Goal: Task Accomplishment & Management: Manage account settings

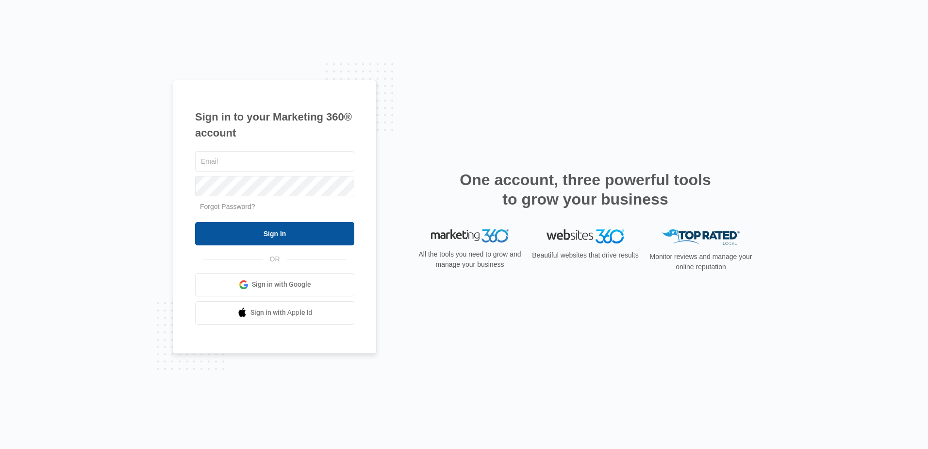
type input "[PERSON_NAME][EMAIL_ADDRESS][DOMAIN_NAME]"
click at [283, 231] on input "Sign In" at bounding box center [274, 233] width 159 height 23
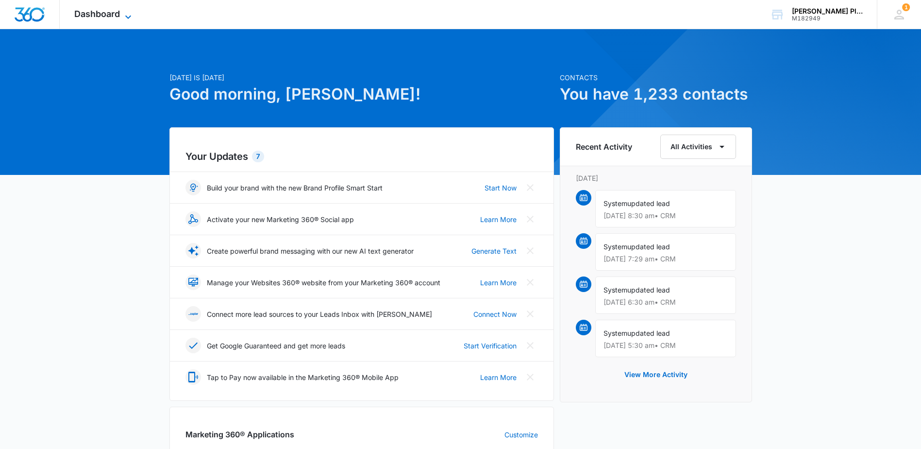
click at [97, 9] on span "Dashboard" at bounding box center [97, 14] width 46 height 10
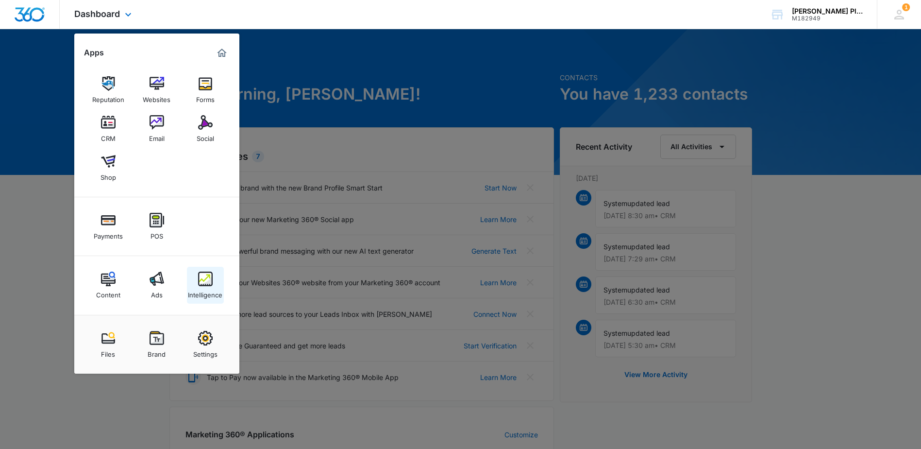
click at [204, 285] on img at bounding box center [205, 278] width 15 height 15
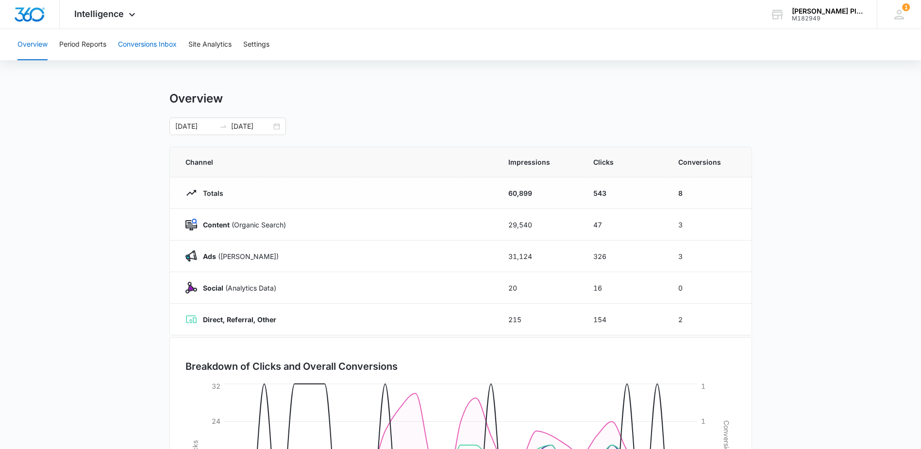
click at [141, 39] on button "Conversions Inbox" at bounding box center [147, 44] width 59 height 31
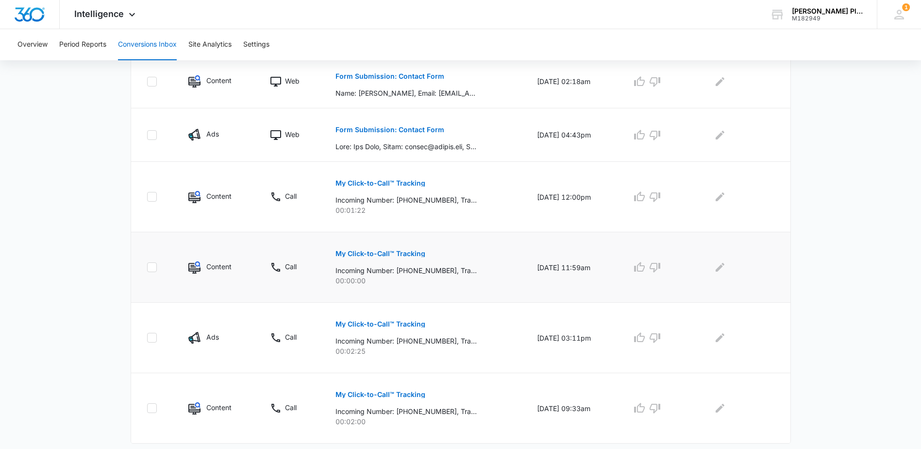
scroll to position [557, 0]
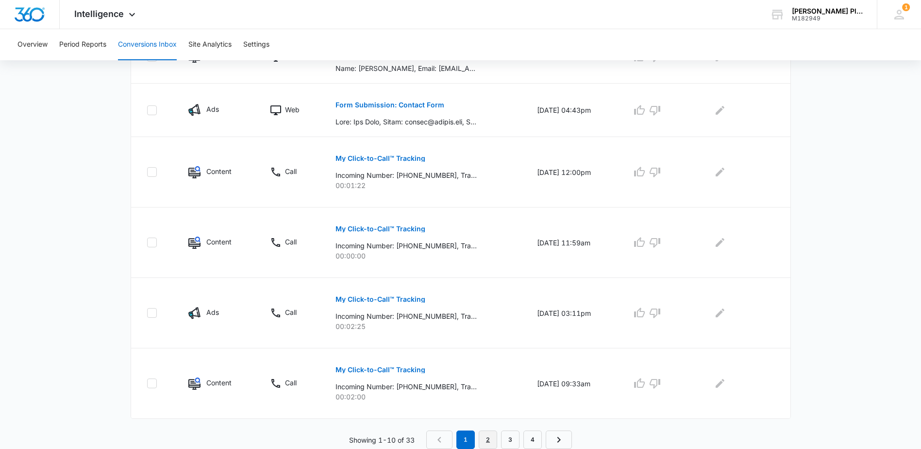
click at [486, 435] on link "2" at bounding box center [488, 439] width 18 height 18
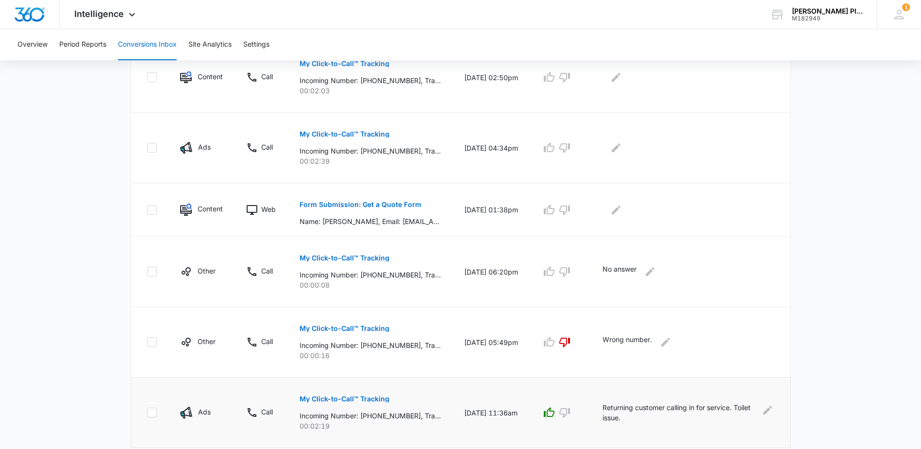
scroll to position [388, 0]
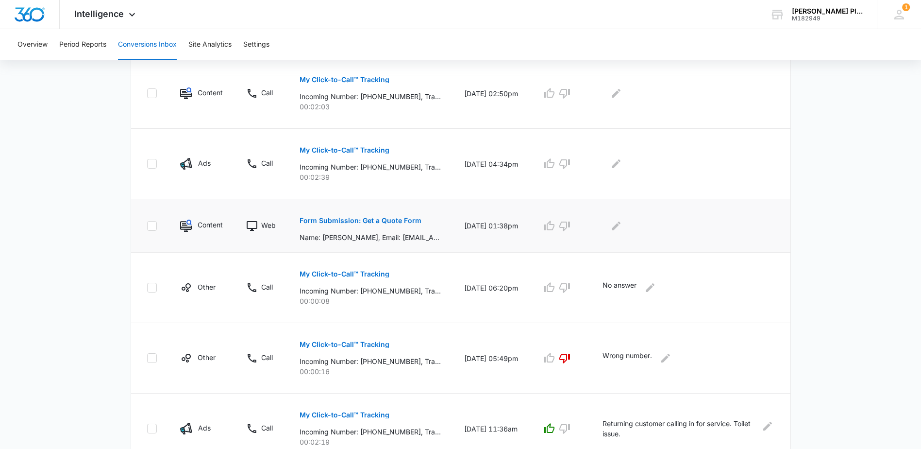
click at [379, 218] on p "Form Submission: Get a Quote Form" at bounding box center [361, 220] width 122 height 7
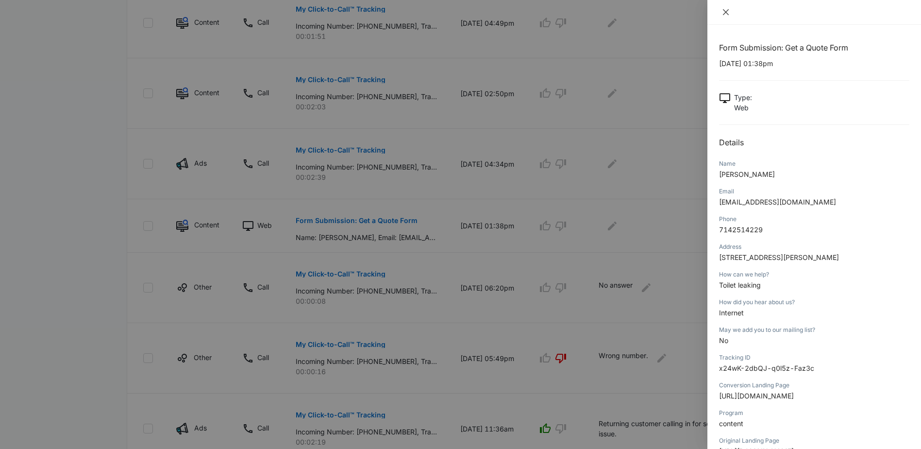
click at [729, 9] on icon "close" at bounding box center [726, 12] width 8 height 8
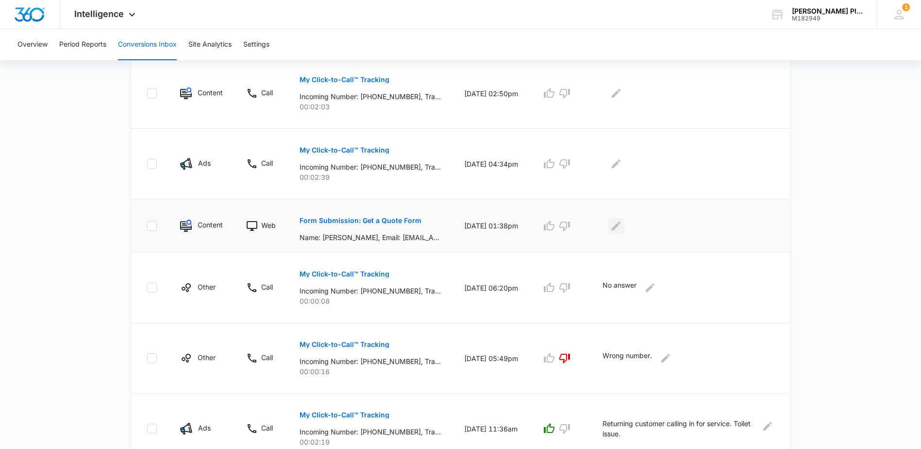
click at [622, 226] on icon "Edit Comments" at bounding box center [616, 226] width 12 height 12
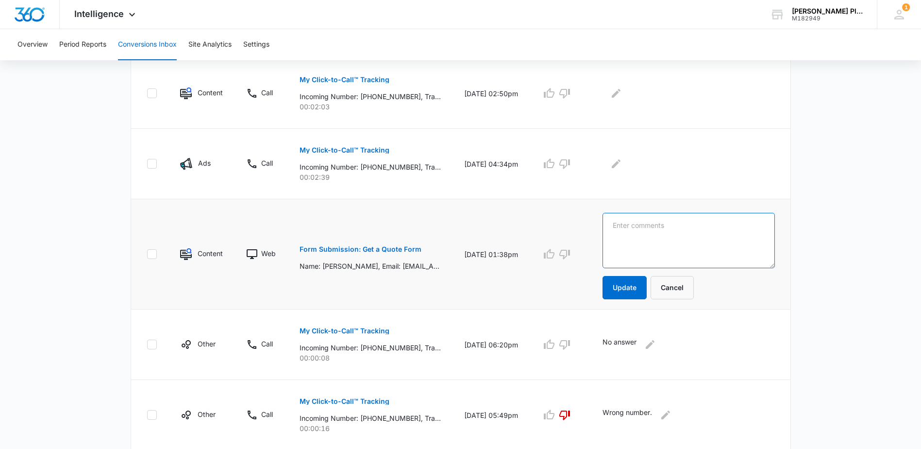
click at [657, 231] on textarea at bounding box center [689, 240] width 172 height 55
type textarea "Reached out to customer, and they never got back to us."
click at [632, 286] on button "Update" at bounding box center [625, 287] width 44 height 23
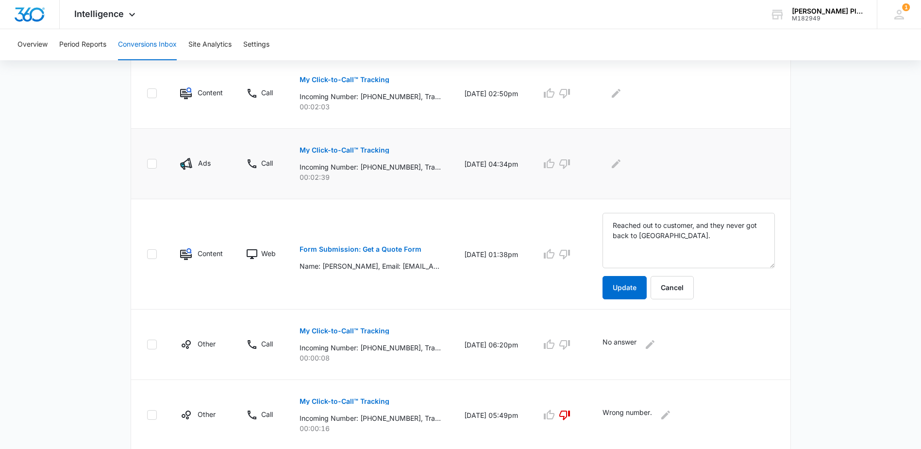
click at [348, 151] on p "My Click-to-Call™ Tracking" at bounding box center [345, 150] width 90 height 7
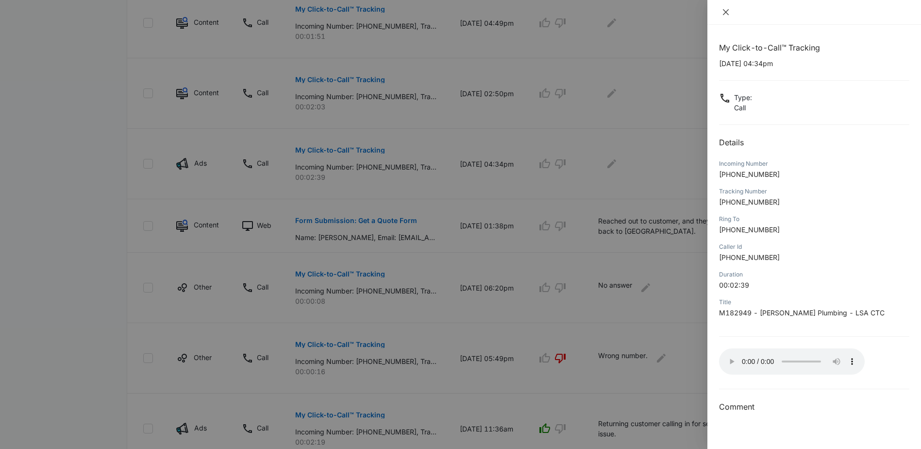
click at [729, 13] on icon "close" at bounding box center [726, 12] width 8 height 8
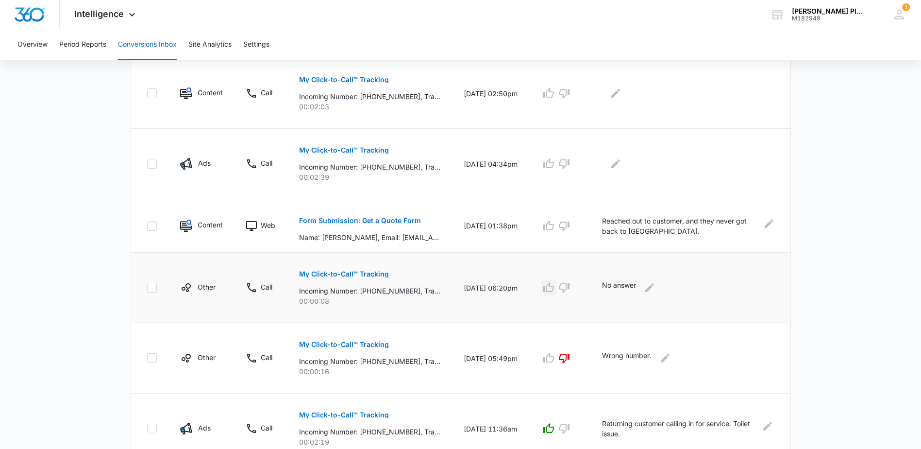
click at [554, 285] on icon "button" at bounding box center [549, 288] width 12 height 12
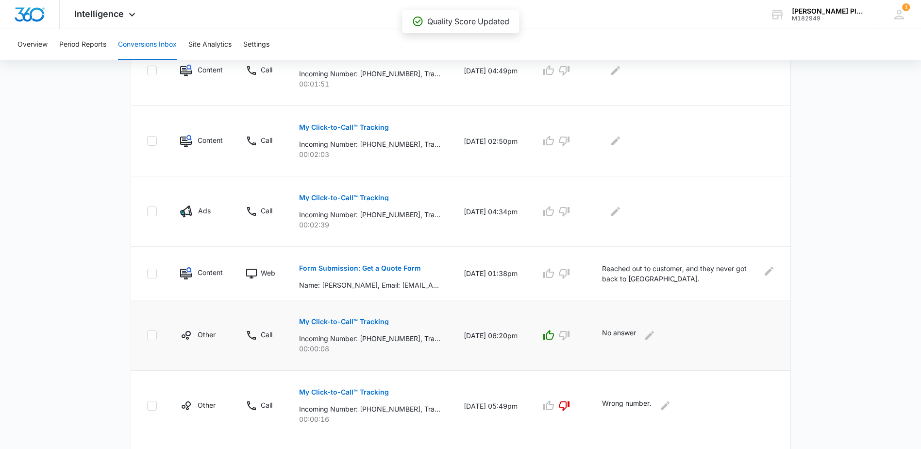
scroll to position [340, 0]
click at [570, 333] on icon "button" at bounding box center [564, 336] width 12 height 12
click at [621, 211] on icon "Edit Comments" at bounding box center [616, 212] width 12 height 12
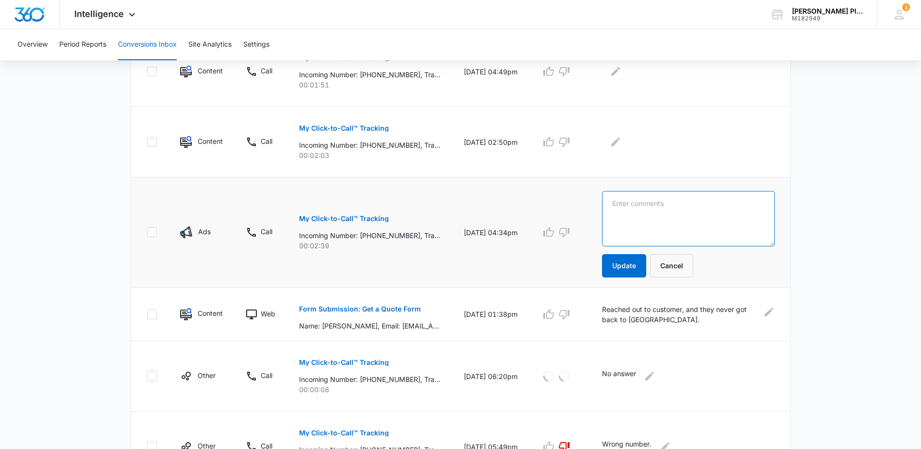
click at [646, 211] on textarea at bounding box center [688, 218] width 173 height 55
type textarea "Returning customer calling for dishwasher issue. Received job."
click at [631, 265] on button "Update" at bounding box center [624, 265] width 44 height 23
click at [554, 232] on icon "button" at bounding box center [549, 232] width 12 height 12
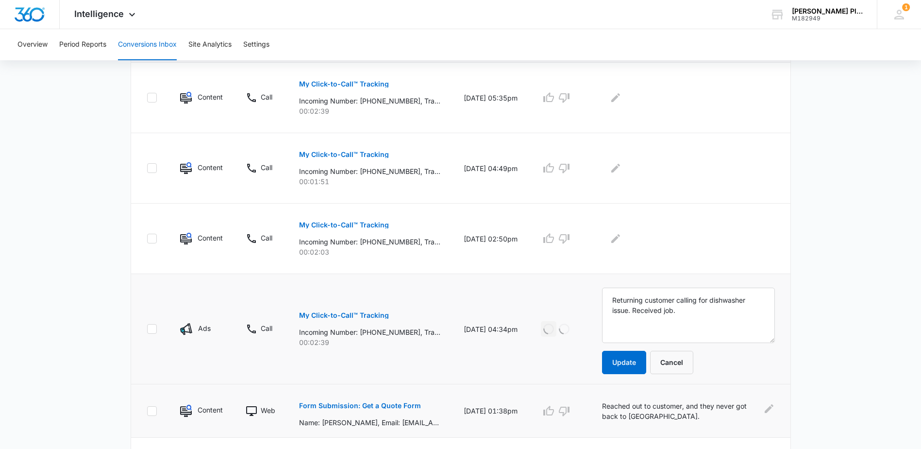
scroll to position [243, 0]
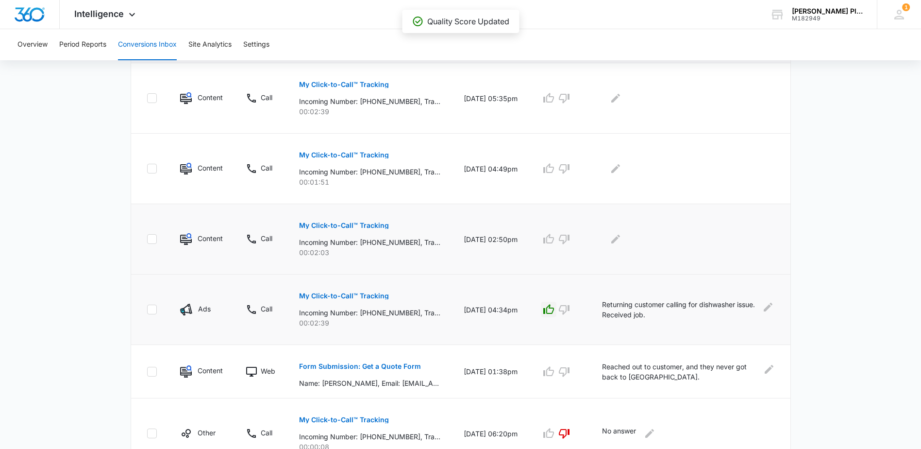
click at [340, 224] on p "My Click-to-Call™ Tracking" at bounding box center [344, 225] width 90 height 7
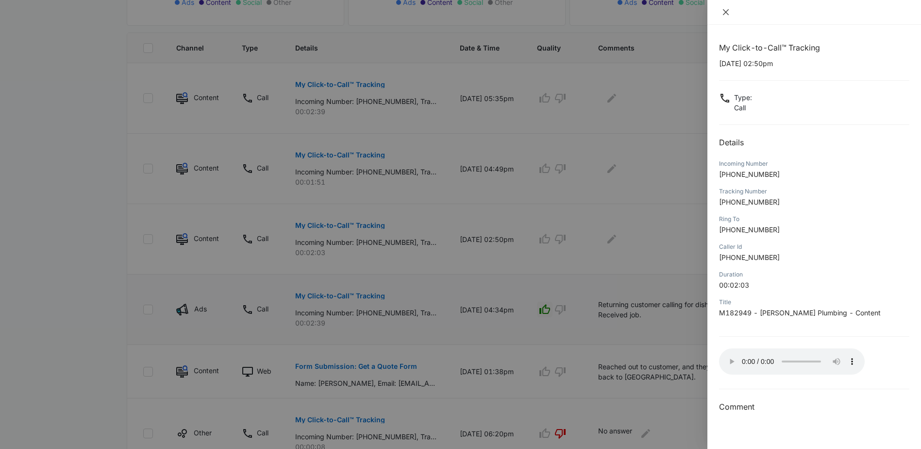
click at [726, 11] on icon "close" at bounding box center [726, 12] width 8 height 8
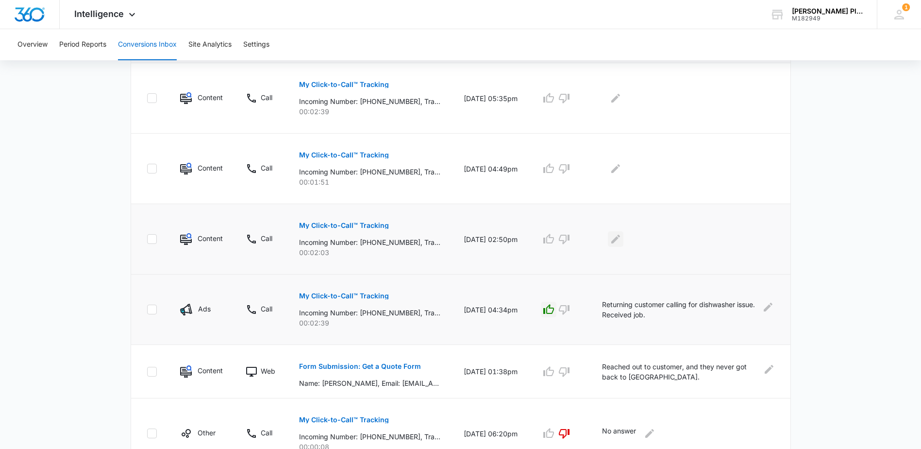
click at [620, 236] on icon "Edit Comments" at bounding box center [615, 239] width 9 height 9
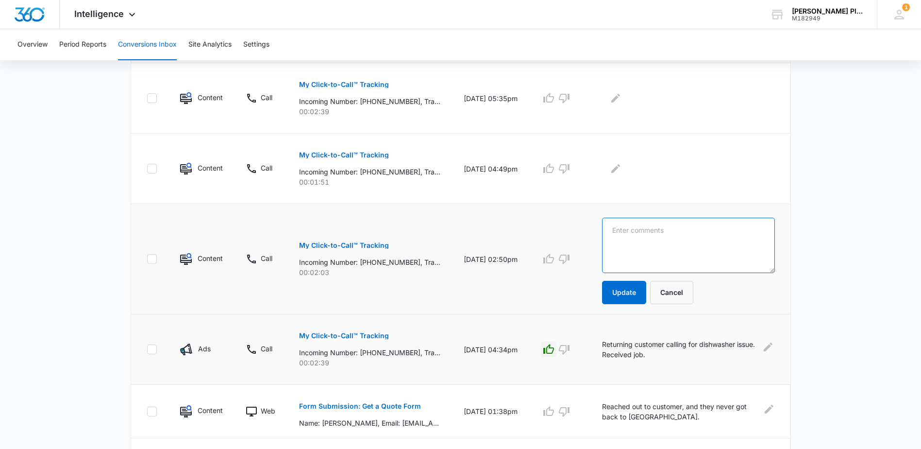
click at [645, 241] on textarea at bounding box center [688, 245] width 173 height 55
type textarea "Customer calling to see if we install shut off valves. Will call back to schedu…"
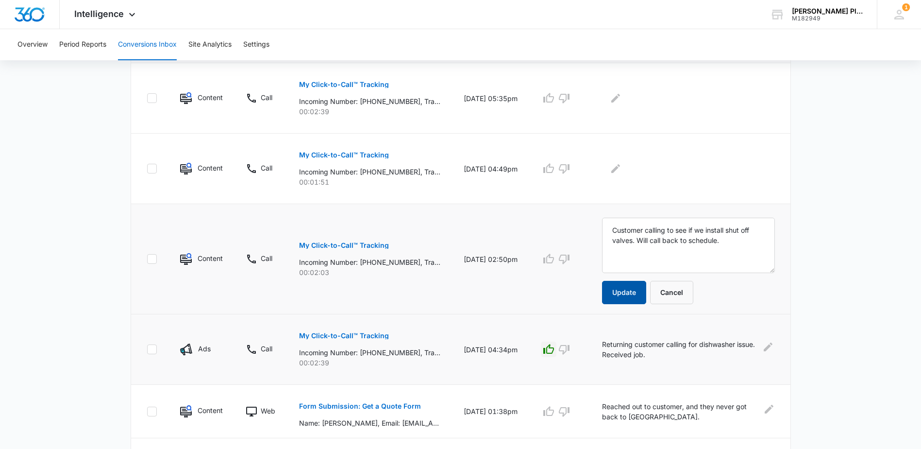
click at [646, 290] on button "Update" at bounding box center [624, 292] width 44 height 23
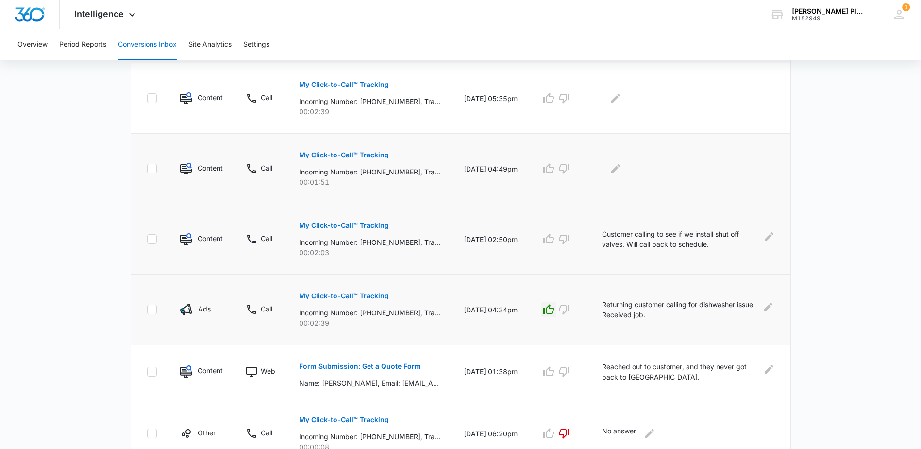
click at [335, 151] on button "My Click-to-Call™ Tracking" at bounding box center [344, 154] width 90 height 23
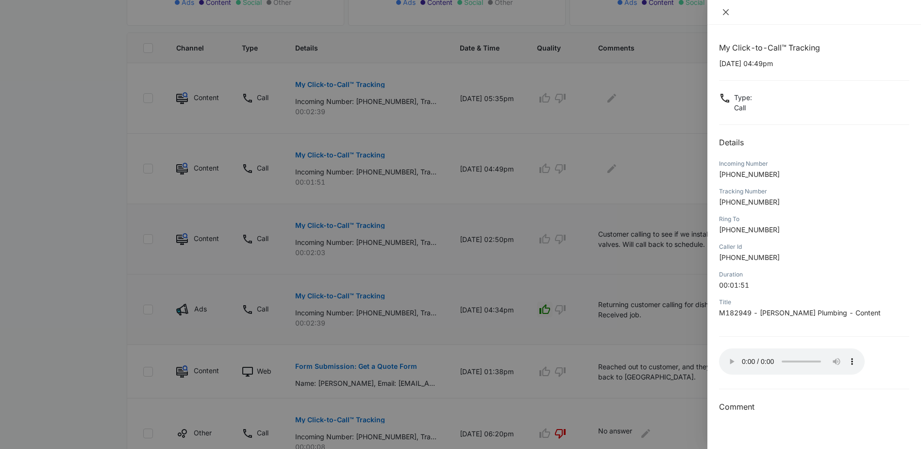
click at [722, 11] on icon "close" at bounding box center [726, 12] width 8 height 8
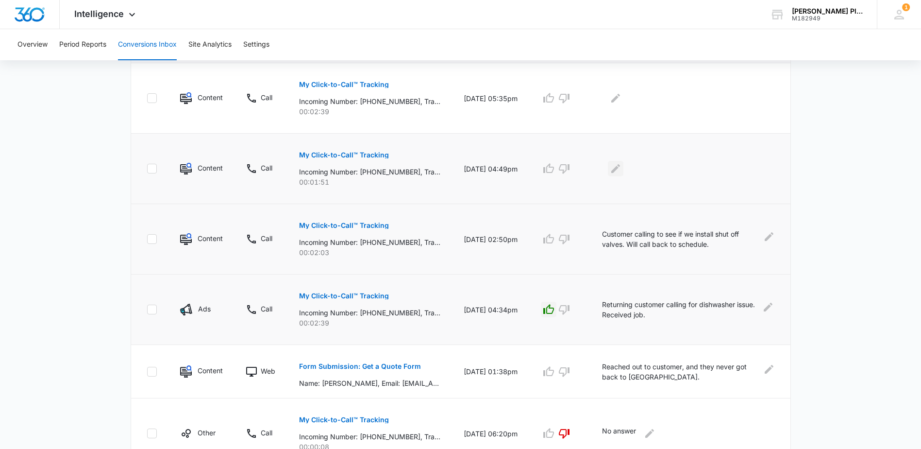
click at [620, 169] on icon "Edit Comments" at bounding box center [615, 168] width 9 height 9
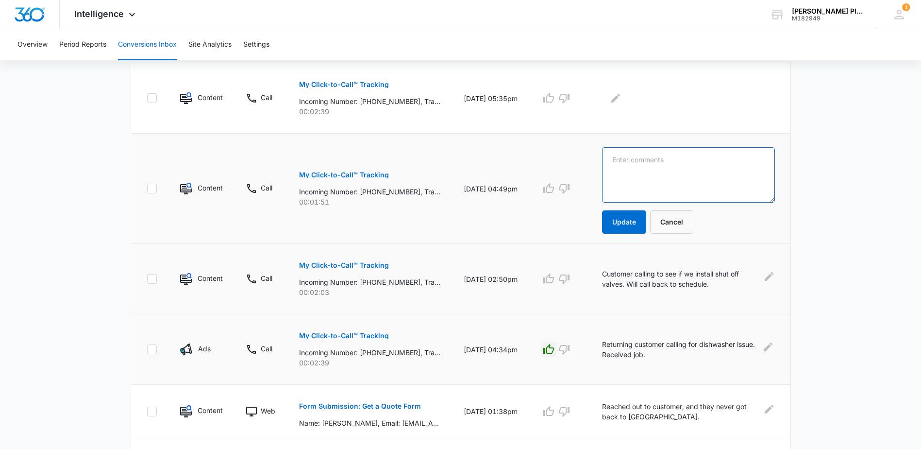
click at [634, 171] on textarea at bounding box center [688, 174] width 173 height 55
type textarea "Returning customer calling in for his tenant."
click at [637, 223] on button "Update" at bounding box center [624, 221] width 44 height 23
click at [554, 185] on icon "button" at bounding box center [549, 189] width 12 height 12
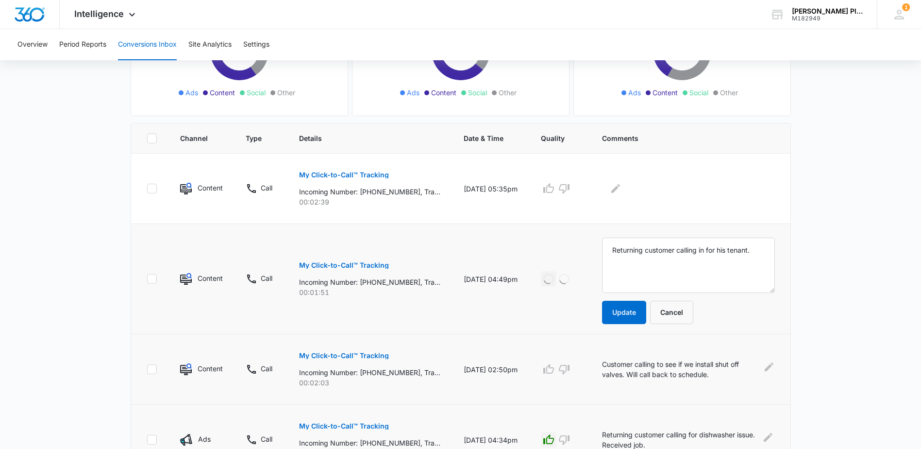
scroll to position [146, 0]
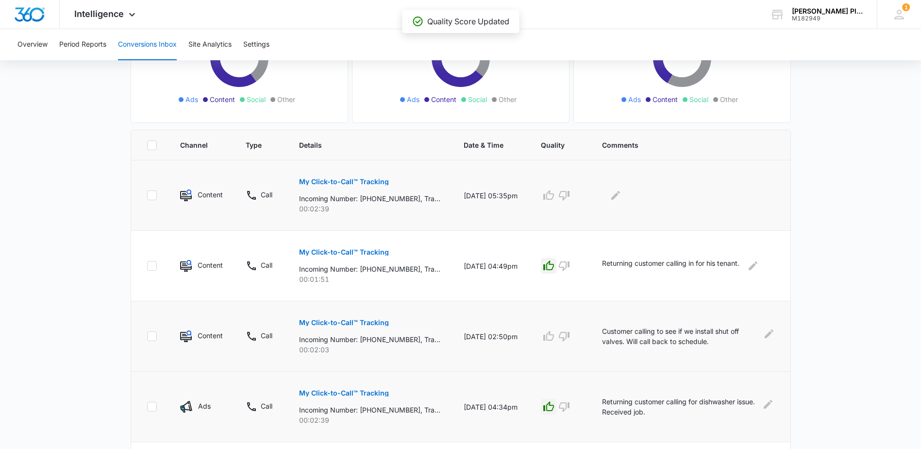
click at [352, 182] on p "My Click-to-Call™ Tracking" at bounding box center [344, 181] width 90 height 7
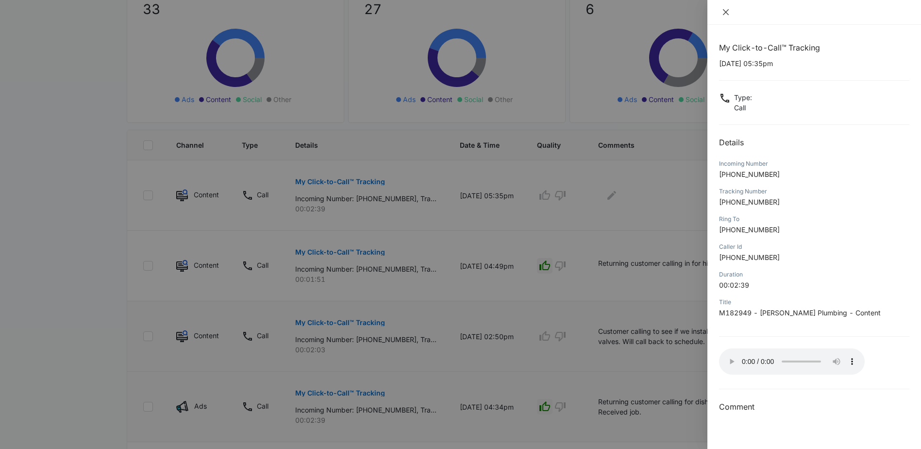
click at [724, 9] on icon "close" at bounding box center [726, 12] width 8 height 8
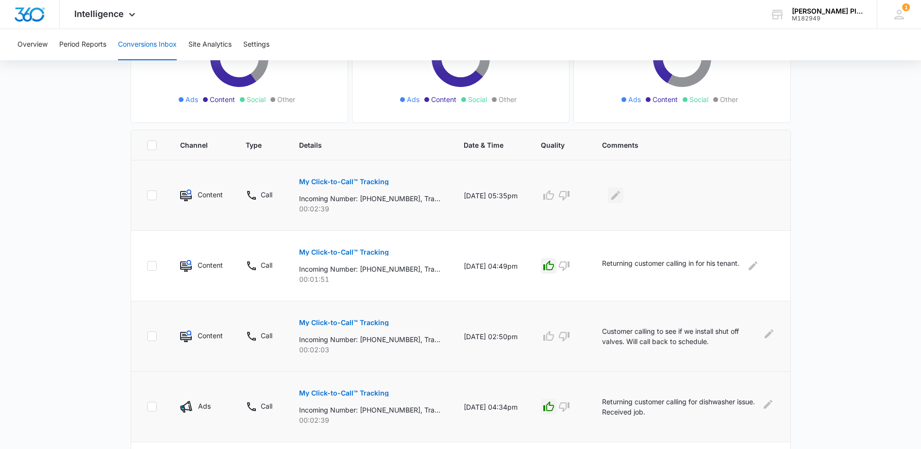
click at [621, 195] on icon "Edit Comments" at bounding box center [616, 195] width 12 height 12
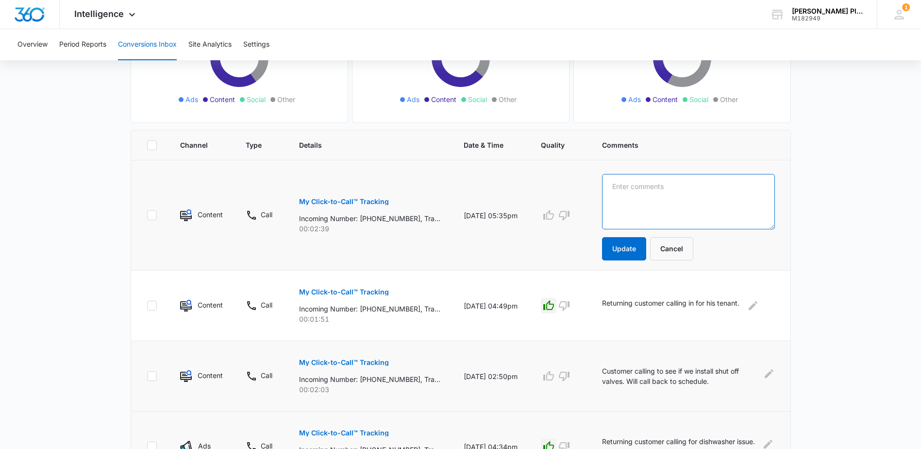
click at [643, 199] on textarea at bounding box center [688, 201] width 173 height 55
type textarea "Customer calling regarding service and still having a leak."
click at [638, 245] on button "Update" at bounding box center [624, 248] width 44 height 23
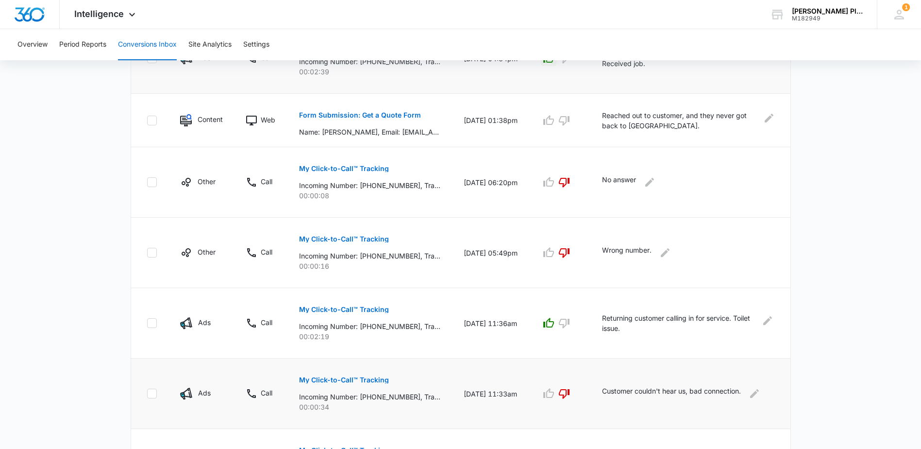
scroll to position [574, 0]
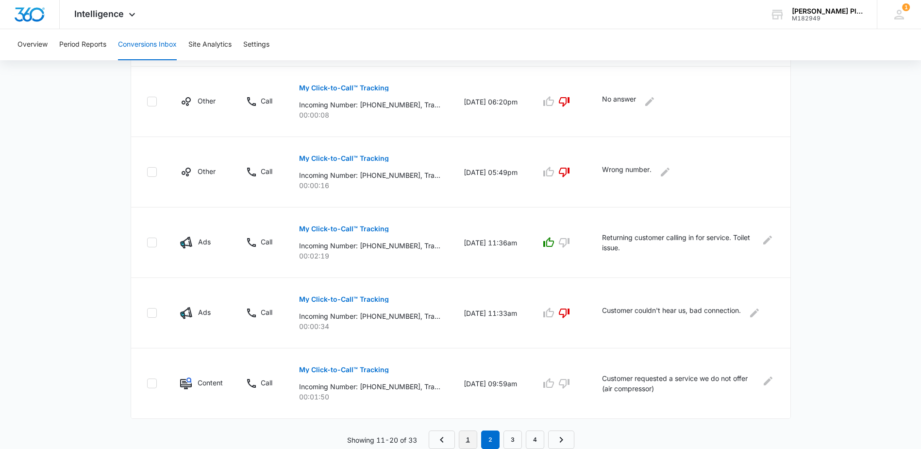
click at [464, 443] on link "1" at bounding box center [468, 439] width 18 height 18
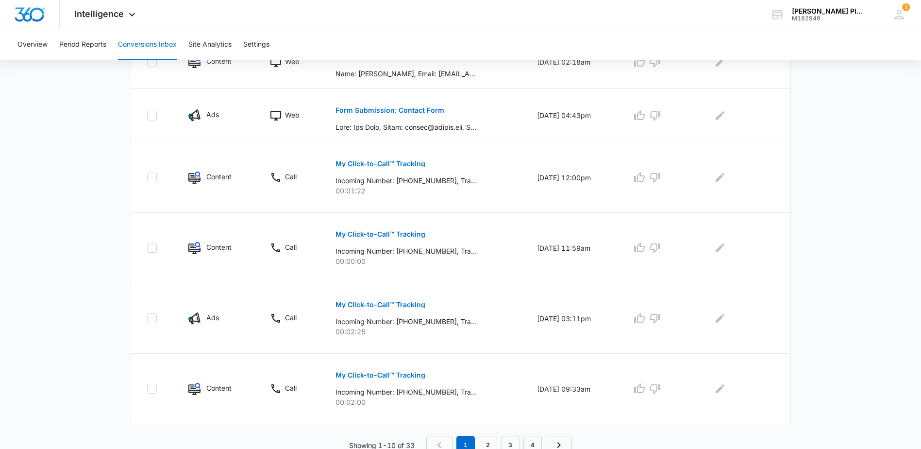
scroll to position [557, 0]
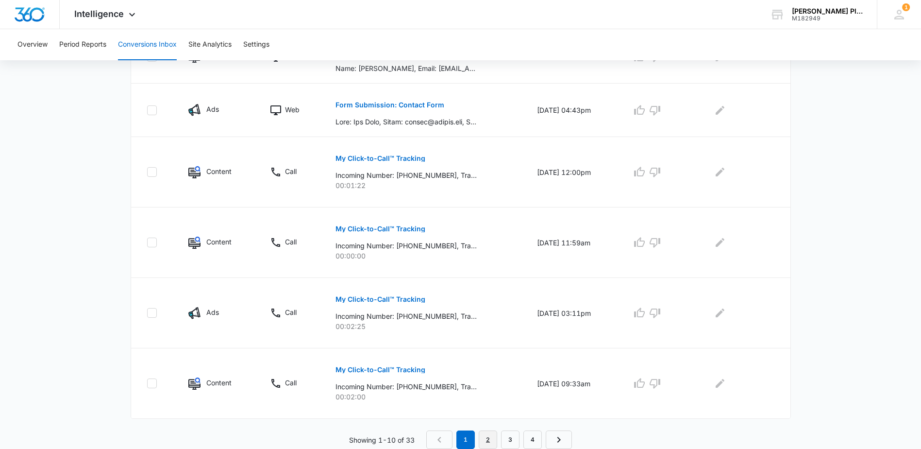
click at [488, 443] on link "2" at bounding box center [488, 439] width 18 height 18
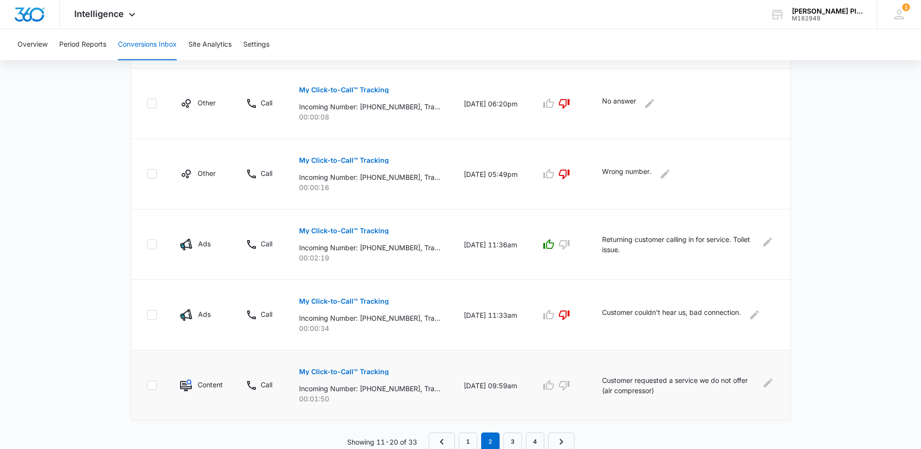
scroll to position [574, 0]
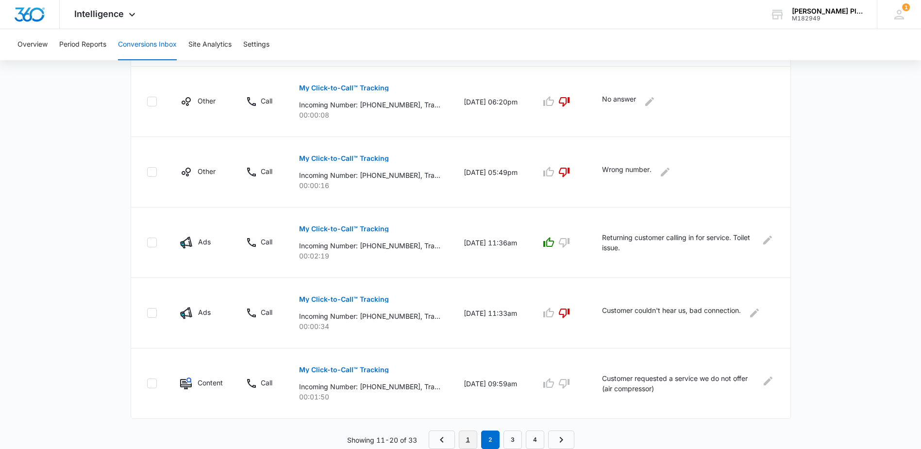
click at [467, 440] on link "1" at bounding box center [468, 439] width 18 height 18
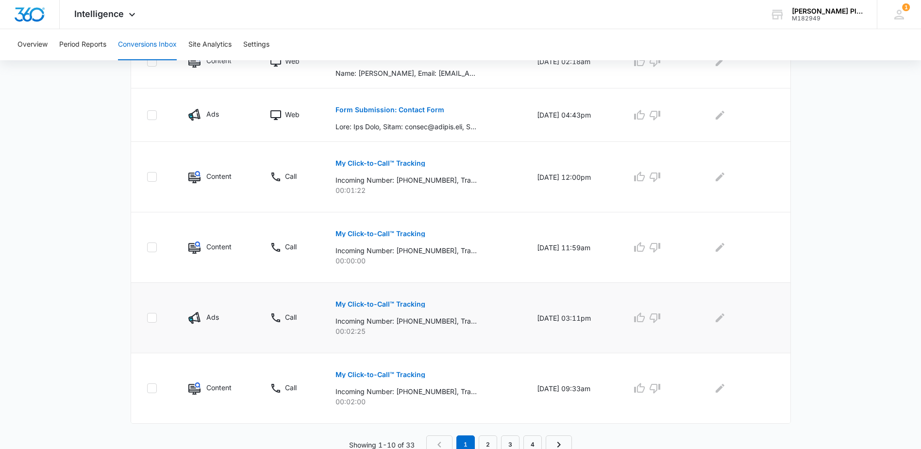
scroll to position [557, 0]
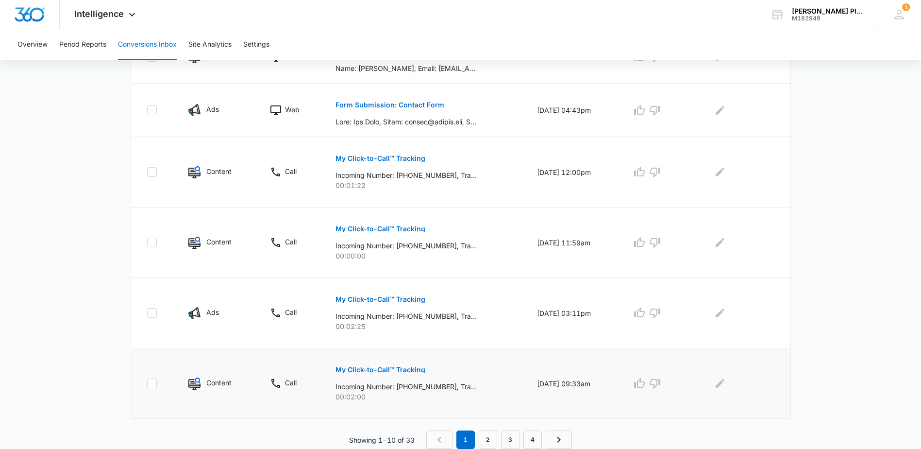
click at [354, 366] on button "My Click-to-Call™ Tracking" at bounding box center [380, 369] width 90 height 23
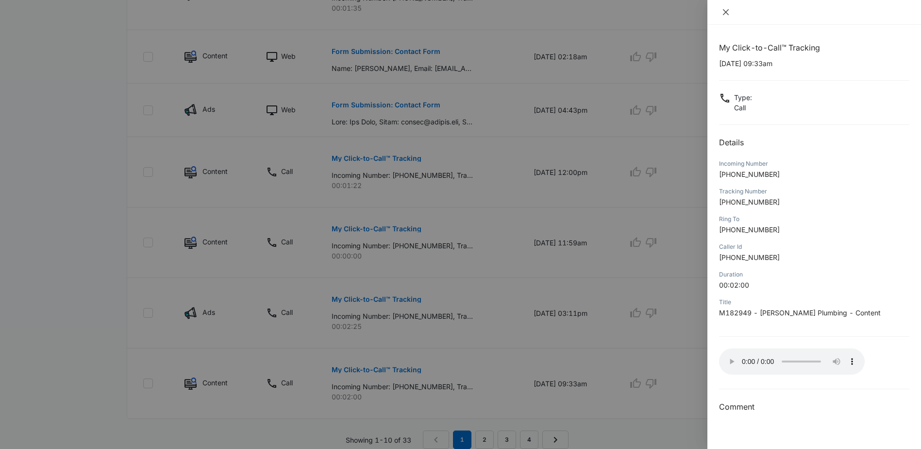
click at [726, 12] on icon "close" at bounding box center [726, 12] width 6 height 6
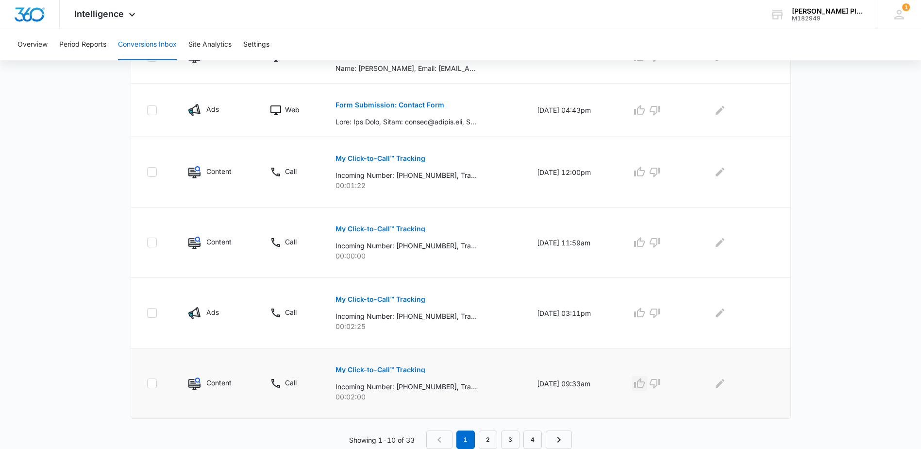
click at [644, 382] on icon "button" at bounding box center [639, 383] width 11 height 10
click at [721, 380] on icon "Edit Comments" at bounding box center [720, 383] width 12 height 12
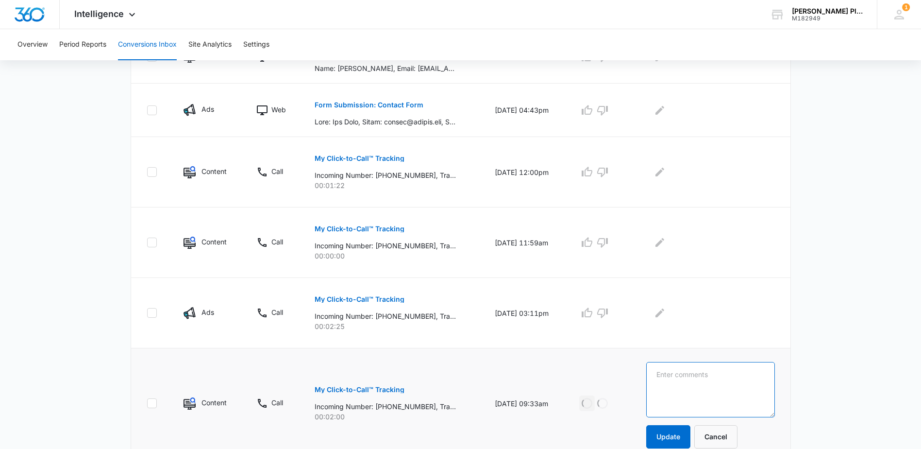
click at [722, 381] on textarea at bounding box center [710, 389] width 129 height 55
type textarea "Returning customer calling to schedule for under home inspection. Received job …"
click at [670, 437] on button "Update" at bounding box center [668, 436] width 44 height 23
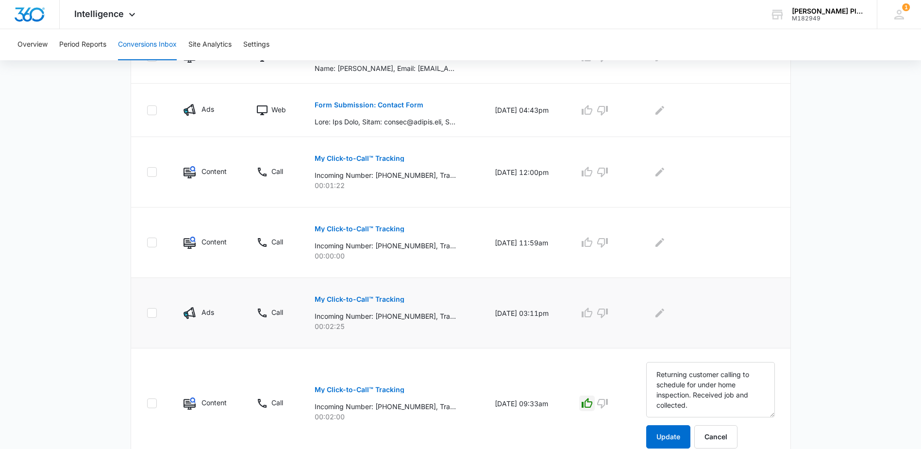
click at [381, 297] on p "My Click-to-Call™ Tracking" at bounding box center [360, 299] width 90 height 7
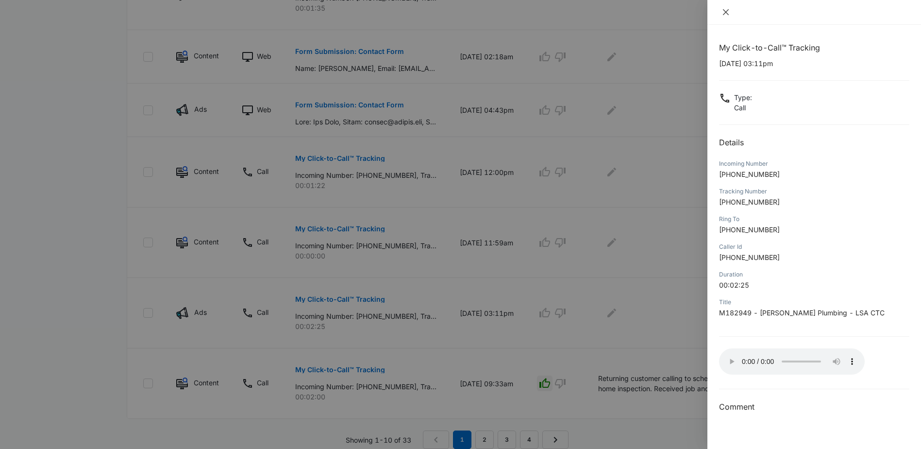
click at [726, 15] on icon "close" at bounding box center [726, 12] width 8 height 8
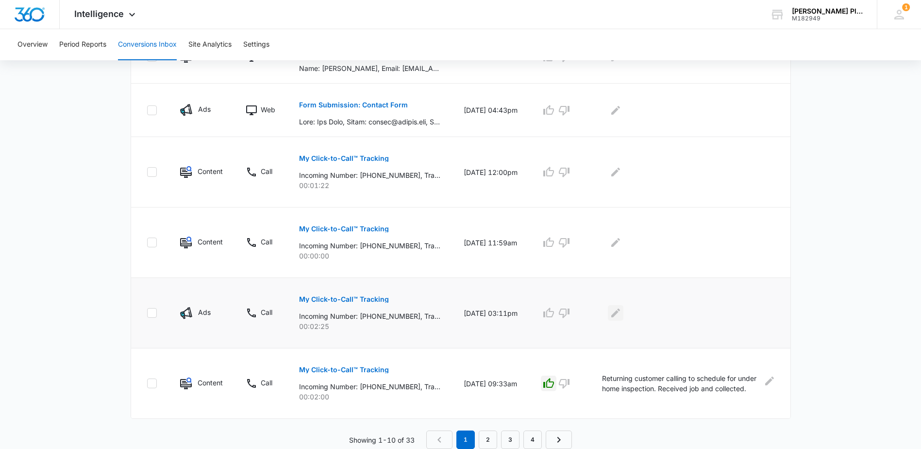
click at [620, 315] on icon "Edit Comments" at bounding box center [615, 312] width 9 height 9
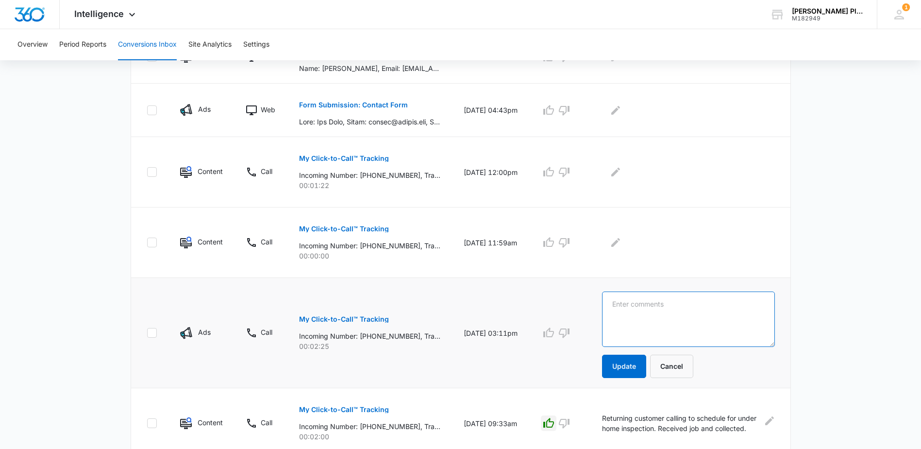
click at [638, 318] on textarea at bounding box center [688, 318] width 173 height 55
type textarea "Returning customer calling about receiving older invoices for her rental to hav…"
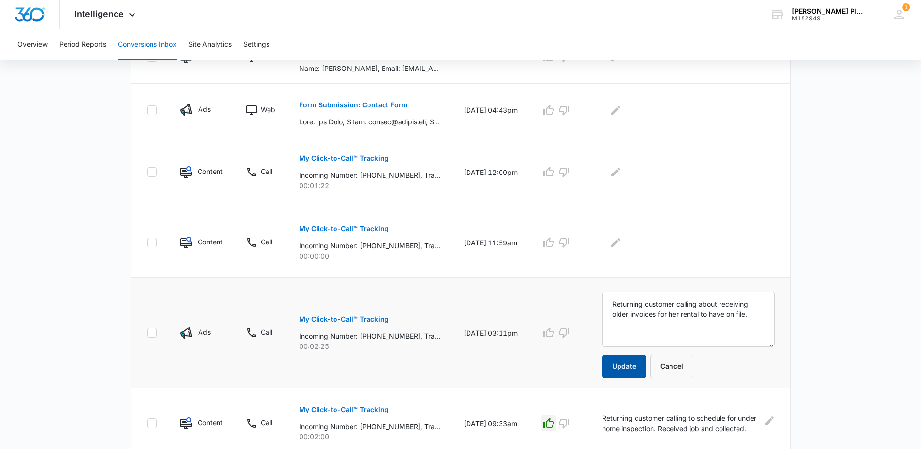
click at [638, 366] on button "Update" at bounding box center [624, 365] width 44 height 23
click at [378, 230] on p "My Click-to-Call™ Tracking" at bounding box center [344, 228] width 90 height 7
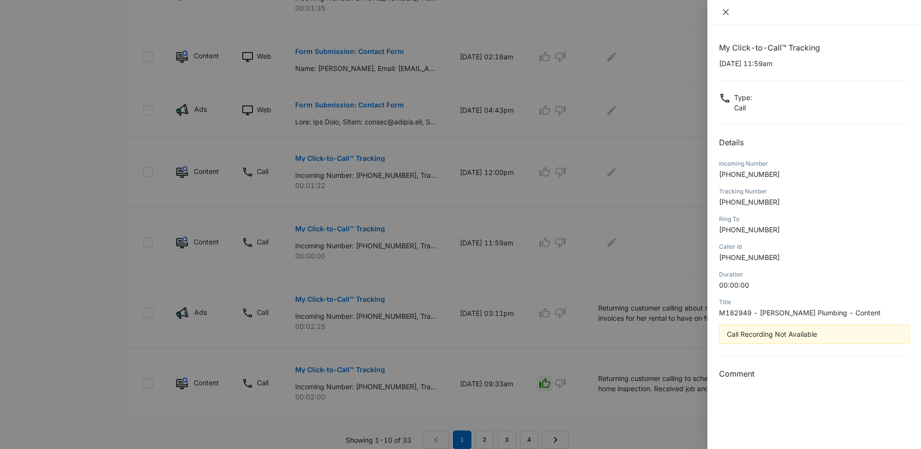
click at [727, 13] on icon "close" at bounding box center [726, 12] width 6 height 6
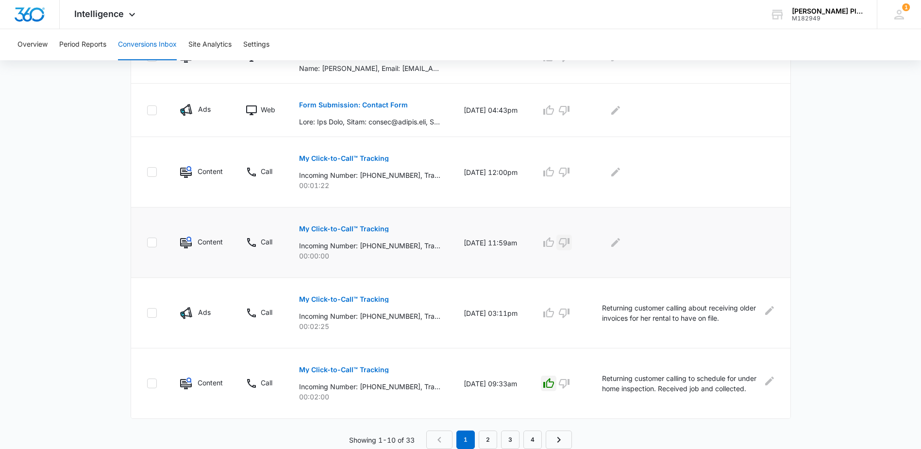
click at [570, 239] on icon "button" at bounding box center [564, 242] width 12 height 12
click at [621, 241] on icon "Edit Comments" at bounding box center [616, 242] width 12 height 12
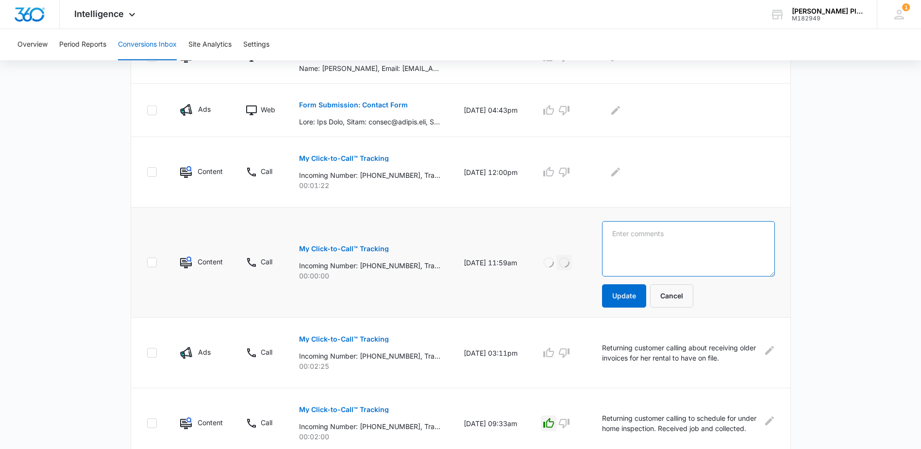
click at [644, 248] on textarea at bounding box center [688, 248] width 173 height 55
type textarea "No recording available."
click at [631, 296] on button "Update" at bounding box center [624, 295] width 44 height 23
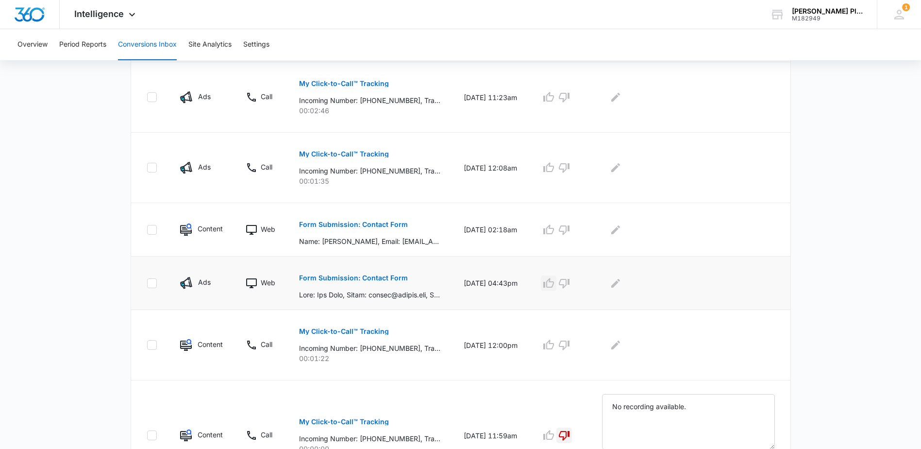
scroll to position [460, 0]
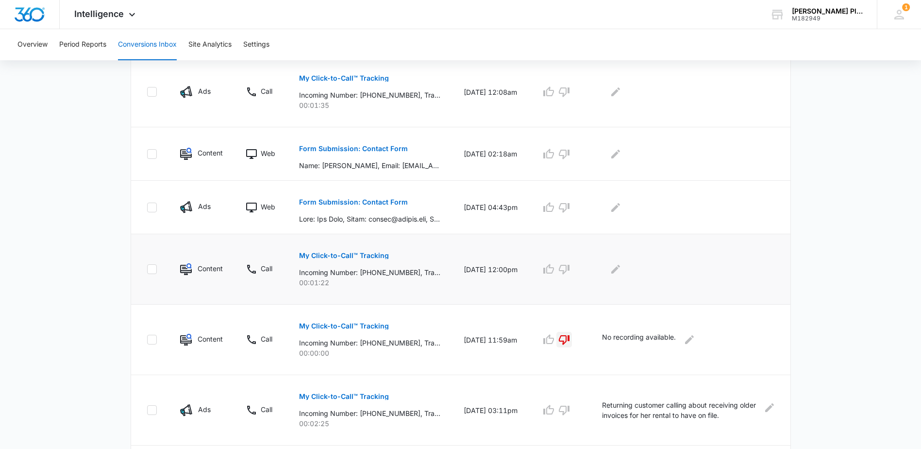
click at [347, 251] on button "My Click-to-Call™ Tracking" at bounding box center [344, 255] width 90 height 23
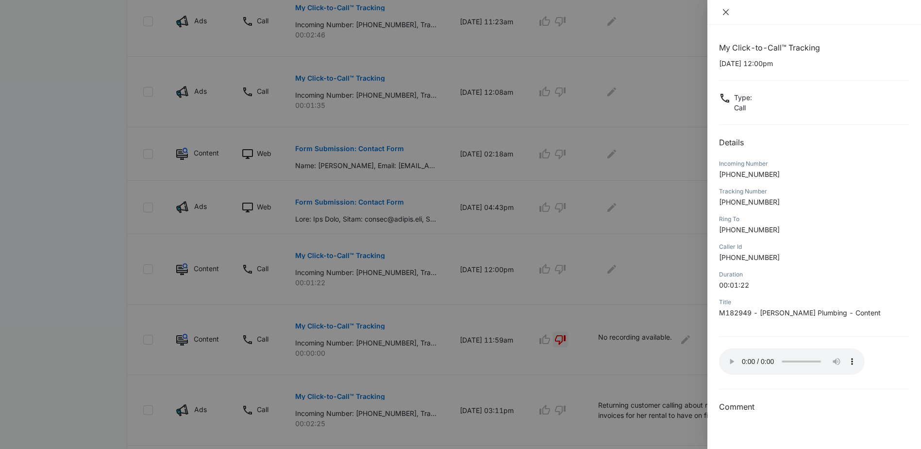
click at [726, 13] on icon "close" at bounding box center [726, 12] width 6 height 6
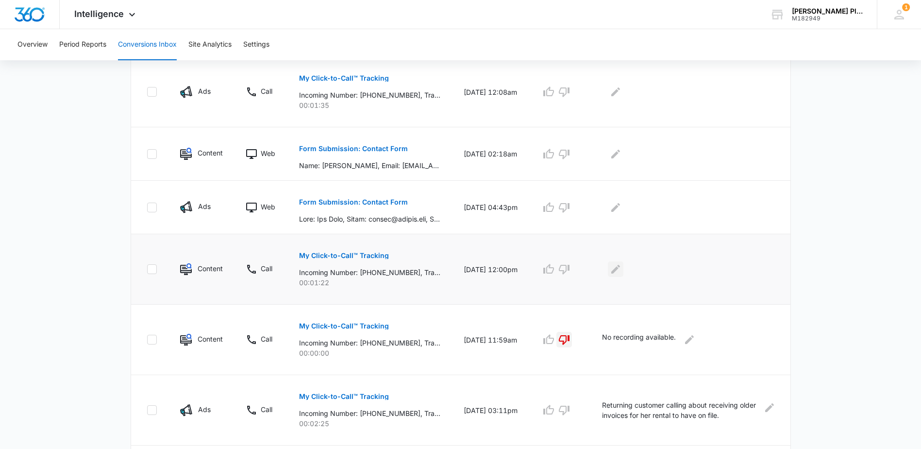
click at [621, 270] on icon "Edit Comments" at bounding box center [616, 269] width 12 height 12
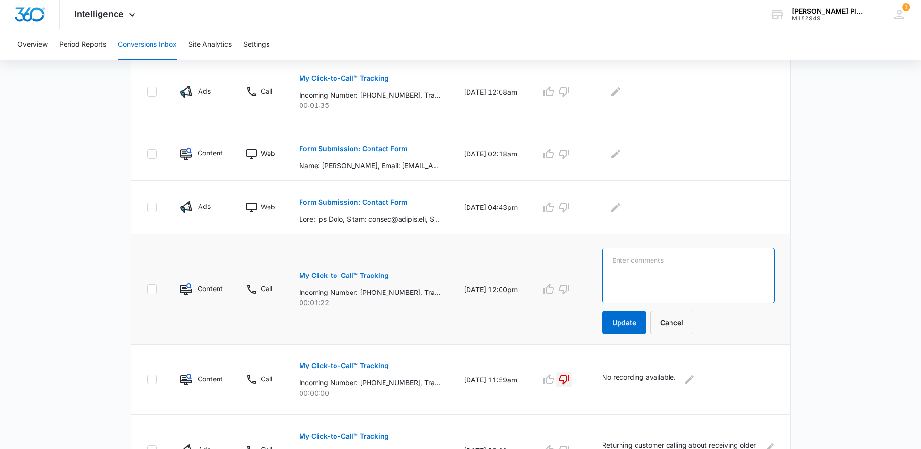
click at [626, 270] on textarea at bounding box center [688, 275] width 173 height 55
type textarea "Our mechanic with Buddy's calling about one of our vans."
click at [636, 319] on button "Update" at bounding box center [624, 322] width 44 height 23
click at [570, 286] on icon "button" at bounding box center [564, 290] width 11 height 10
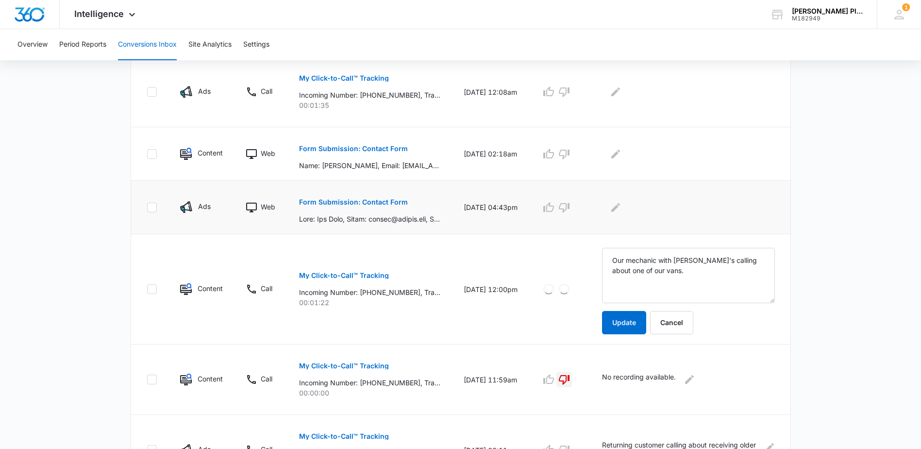
click at [381, 203] on p "Form Submission: Contact Form" at bounding box center [353, 202] width 109 height 7
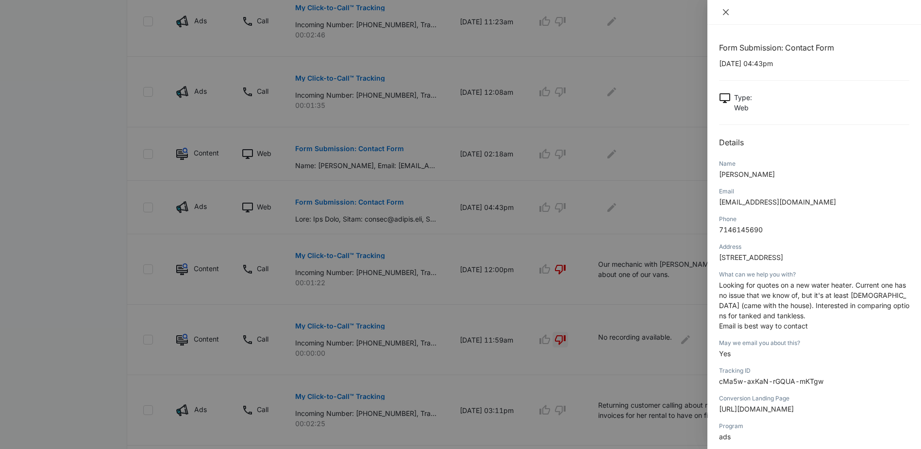
click at [727, 12] on icon "close" at bounding box center [726, 12] width 8 height 8
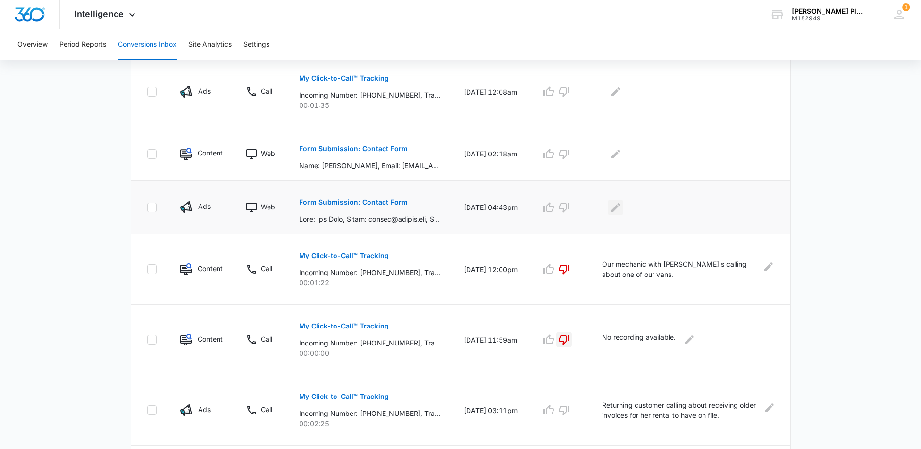
click at [619, 205] on icon "Edit Comments" at bounding box center [616, 207] width 12 height 12
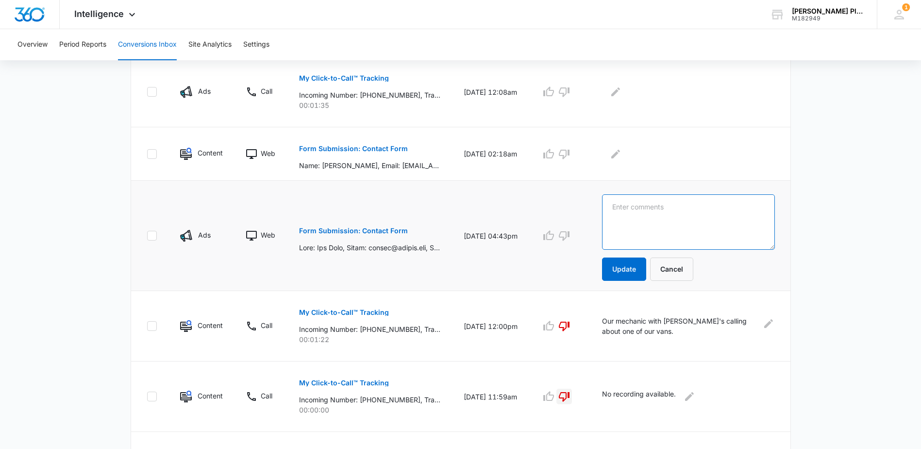
click at [638, 216] on textarea at bounding box center [688, 221] width 173 height 55
type textarea "Emailed/called customer back and they did not get back to us."
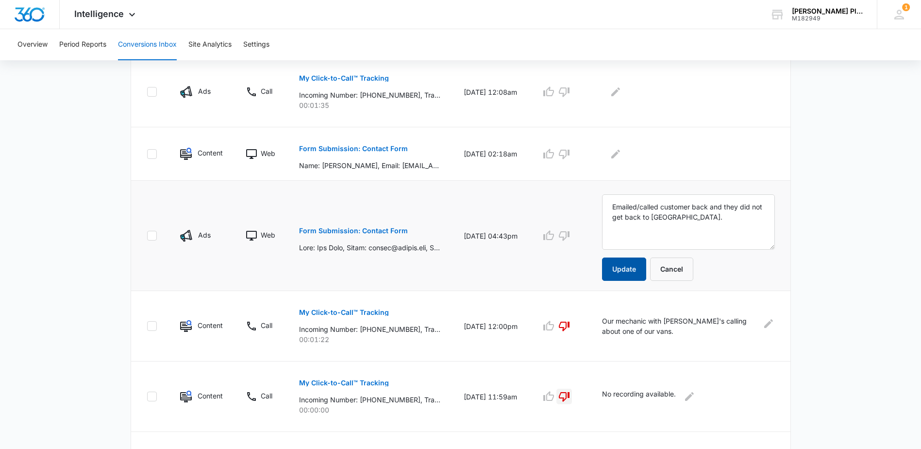
click at [637, 276] on button "Update" at bounding box center [624, 268] width 44 height 23
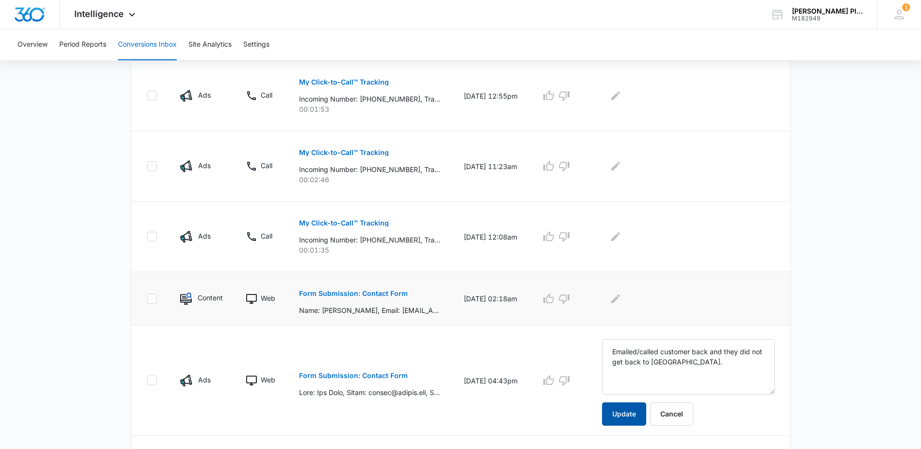
scroll to position [315, 0]
click at [386, 295] on p "Form Submission: Contact Form" at bounding box center [353, 294] width 109 height 7
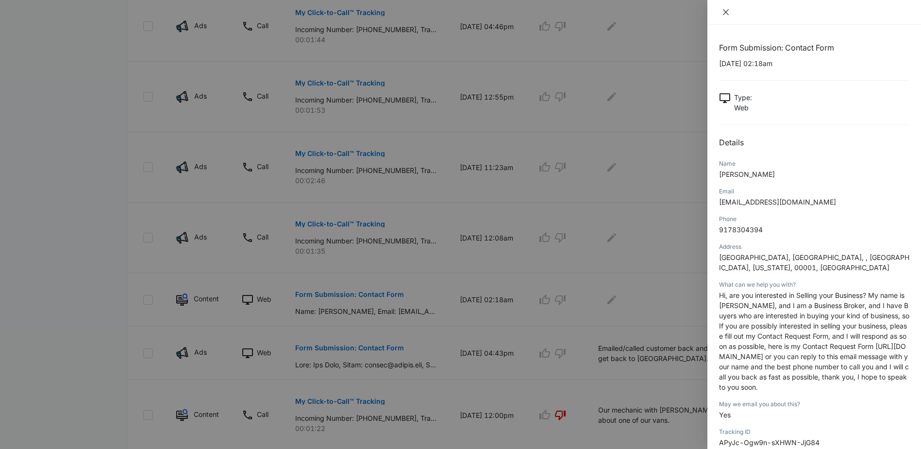
click at [725, 11] on icon "close" at bounding box center [726, 12] width 6 height 6
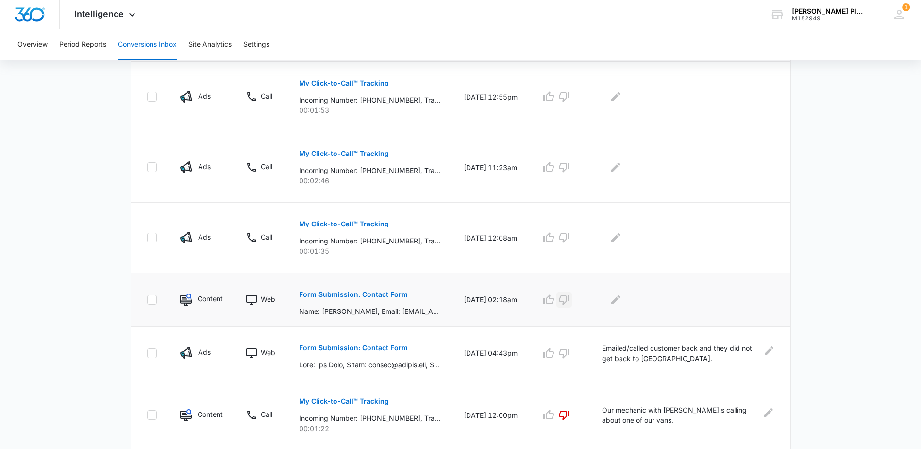
click at [570, 298] on icon "button" at bounding box center [564, 300] width 12 height 12
click at [621, 295] on icon "Edit Comments" at bounding box center [616, 300] width 12 height 12
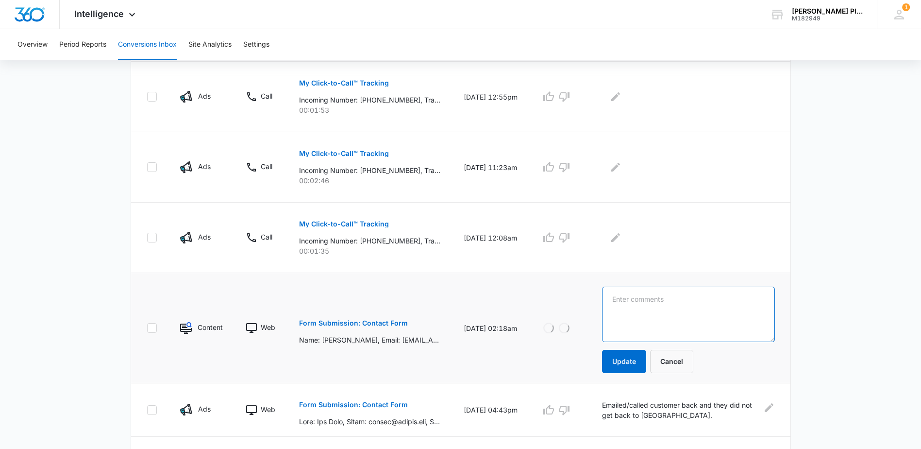
click at [639, 293] on textarea at bounding box center [688, 313] width 173 height 55
type textarea "Spam"
click at [633, 359] on button "Update" at bounding box center [624, 361] width 44 height 23
click at [363, 222] on p "My Click-to-Call™ Tracking" at bounding box center [344, 223] width 90 height 7
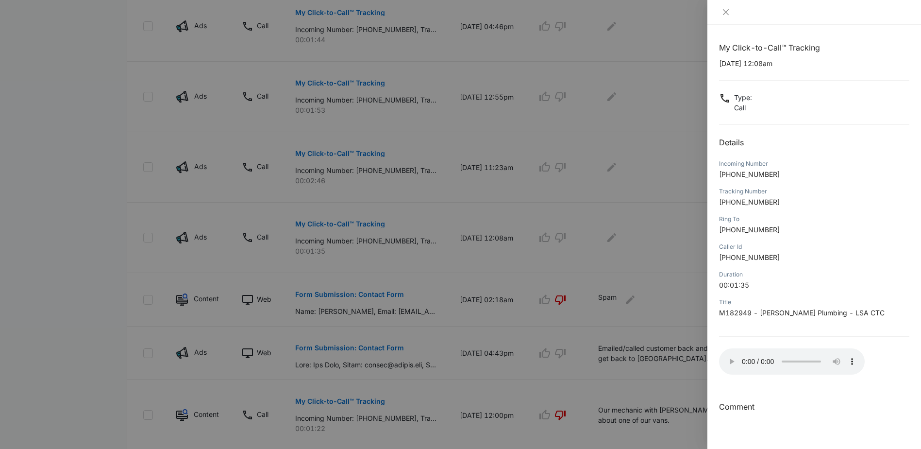
click at [683, 70] on div at bounding box center [460, 224] width 921 height 449
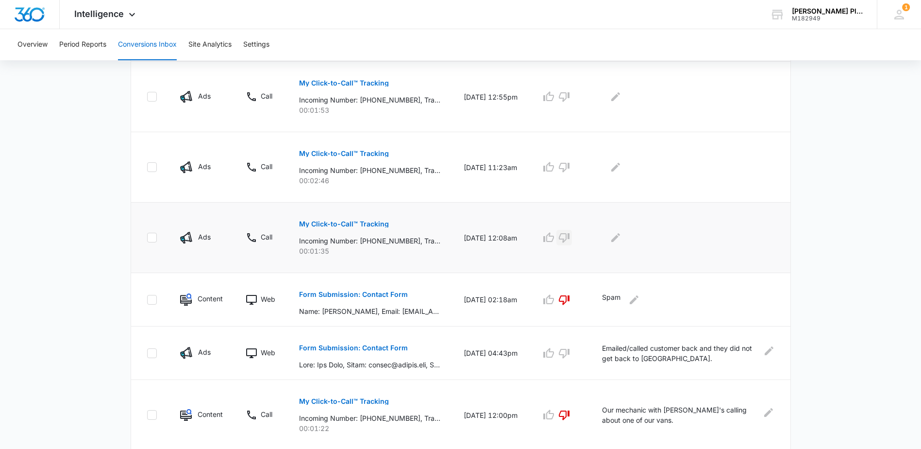
click at [570, 236] on icon "button" at bounding box center [564, 238] width 12 height 12
click at [620, 236] on icon "Edit Comments" at bounding box center [615, 237] width 9 height 9
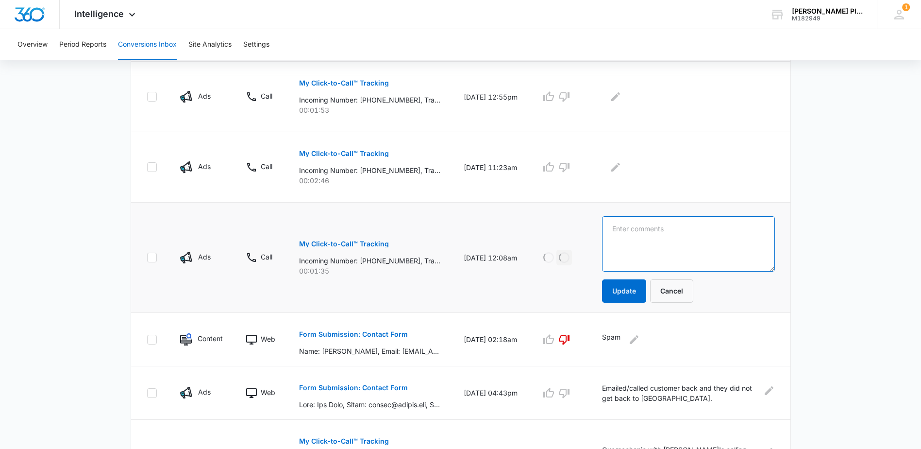
drag, startPoint x: 622, startPoint y: 236, endPoint x: 634, endPoint y: 238, distance: 11.3
click at [634, 238] on textarea at bounding box center [688, 243] width 173 height 55
type textarea "Our answering service never picked up the call."
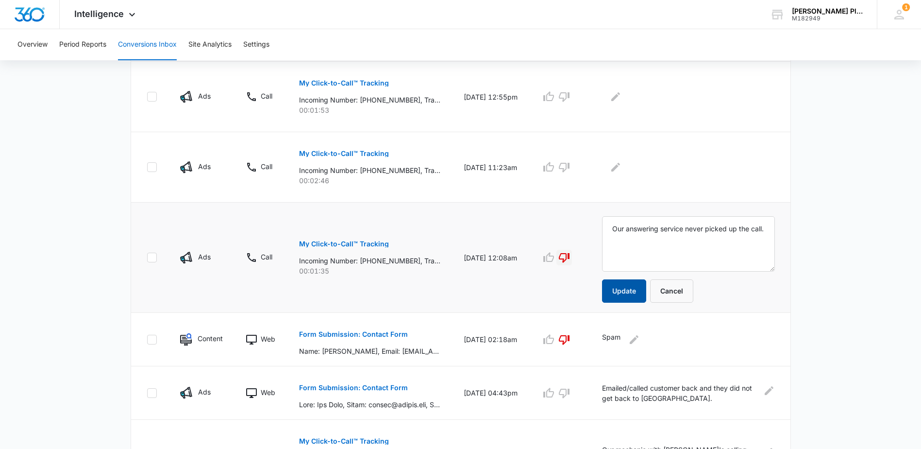
click at [632, 292] on button "Update" at bounding box center [624, 290] width 44 height 23
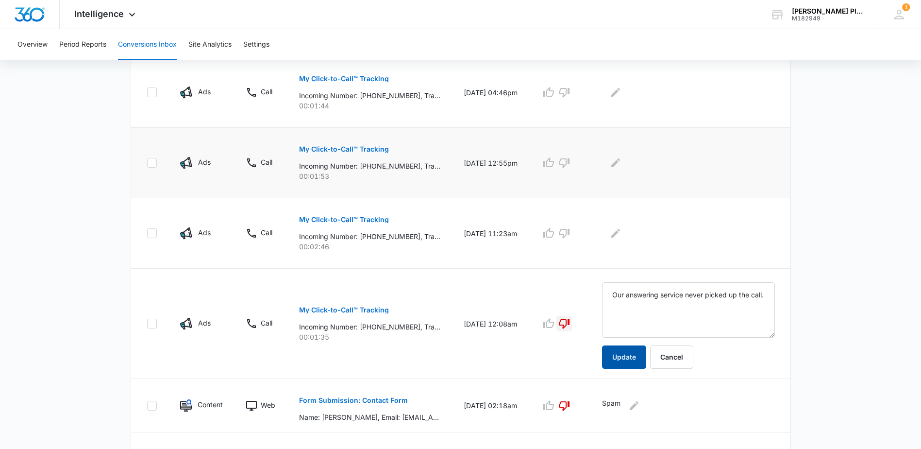
scroll to position [266, 0]
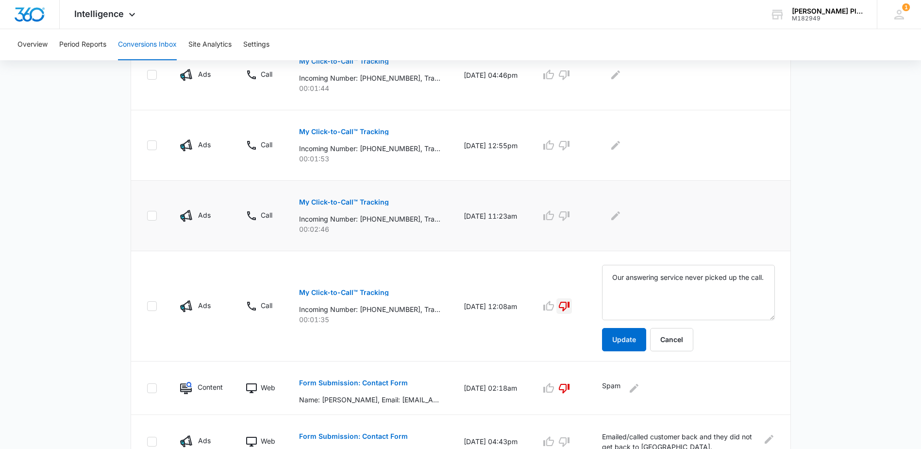
click at [323, 198] on button "My Click-to-Call™ Tracking" at bounding box center [344, 201] width 90 height 23
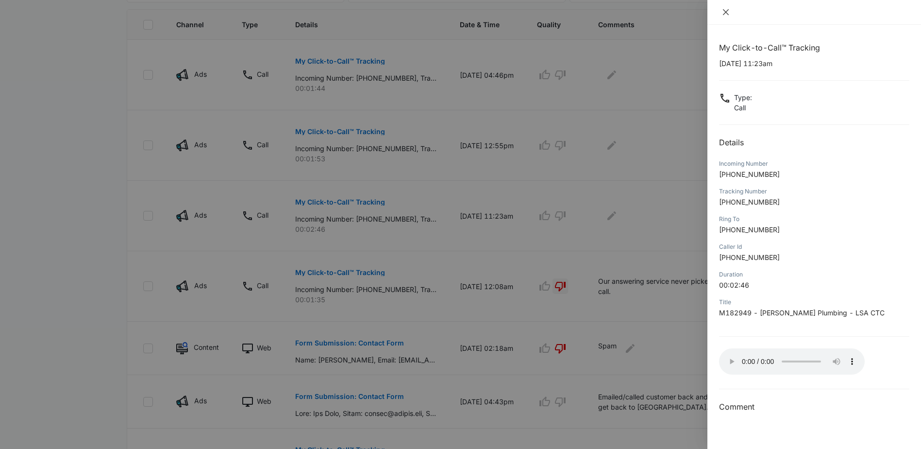
click at [726, 12] on icon "close" at bounding box center [726, 12] width 6 height 6
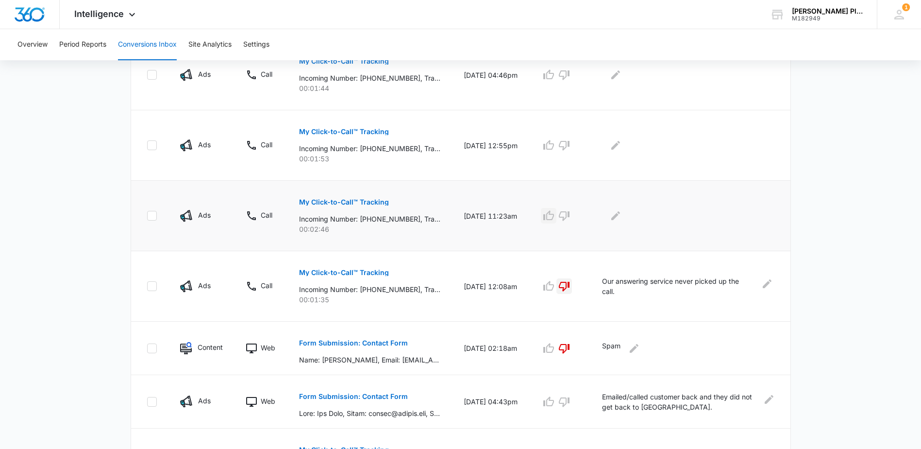
click at [550, 216] on icon "button" at bounding box center [548, 215] width 11 height 10
click at [618, 214] on icon "Edit Comments" at bounding box center [616, 216] width 12 height 12
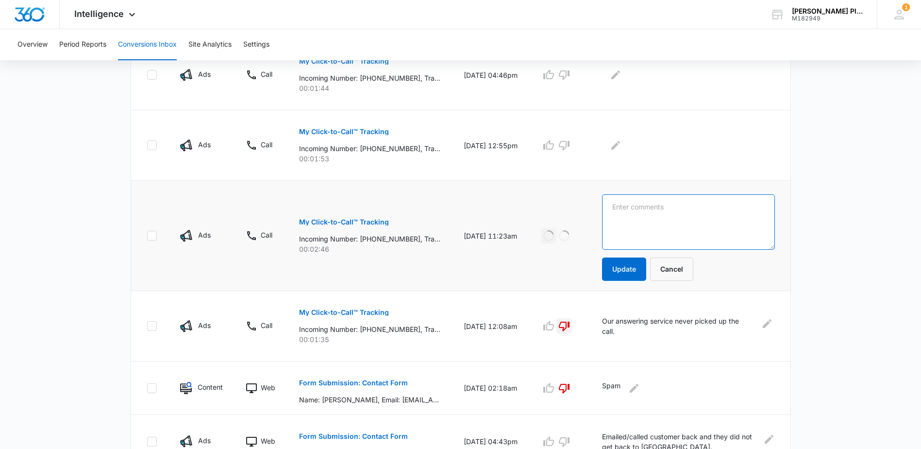
drag, startPoint x: 618, startPoint y: 214, endPoint x: 664, endPoint y: 222, distance: 46.4
click at [664, 222] on textarea at bounding box center [688, 221] width 173 height 55
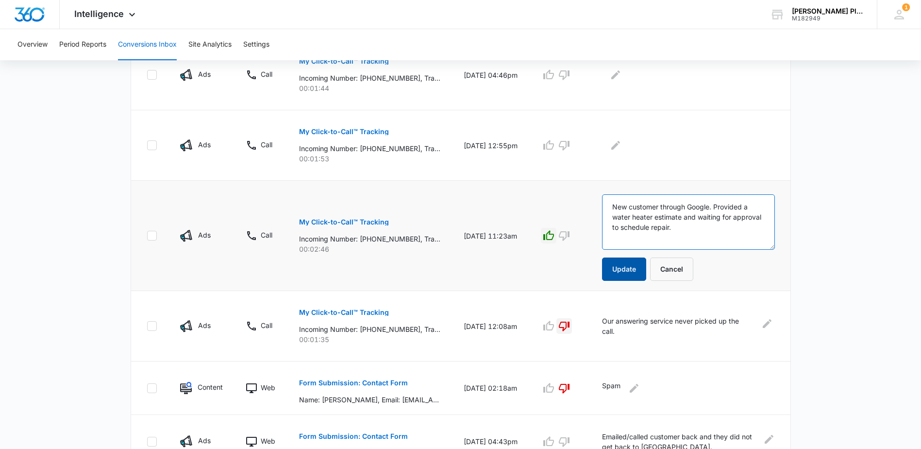
type textarea "New customer through Google. Provided a water heater estimate and waiting for a…"
click at [636, 270] on button "Update" at bounding box center [624, 268] width 44 height 23
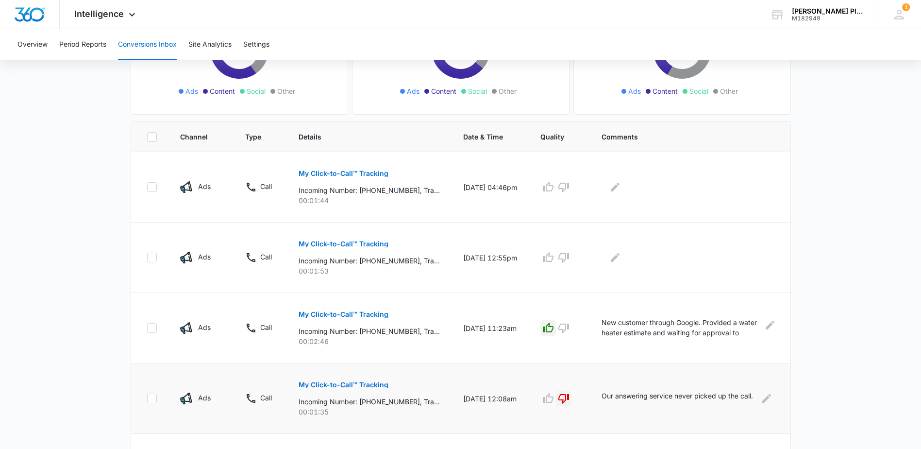
scroll to position [120, 0]
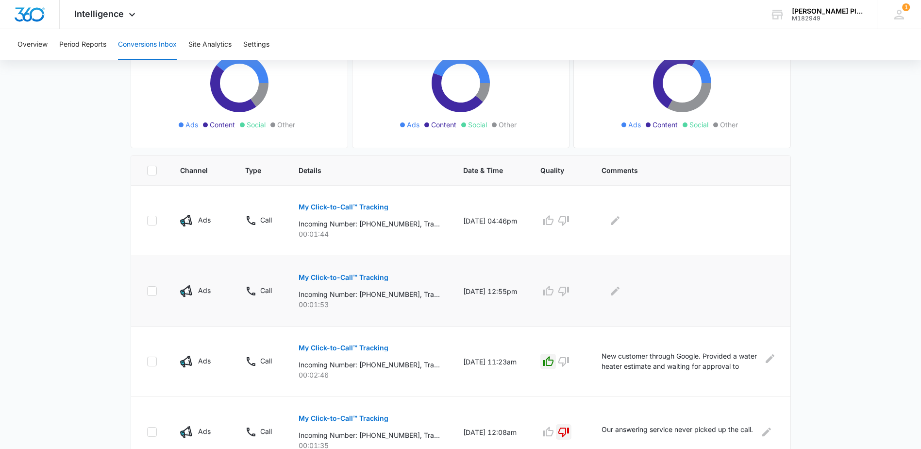
click at [355, 276] on p "My Click-to-Call™ Tracking" at bounding box center [344, 277] width 90 height 7
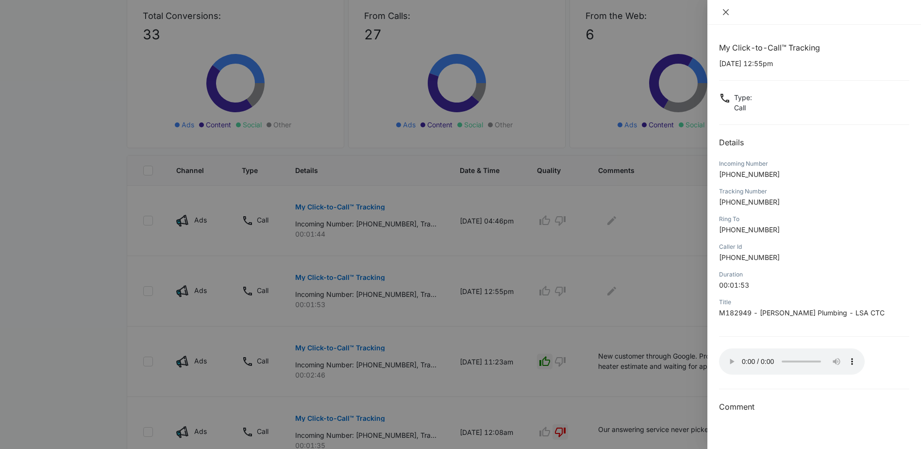
click at [726, 14] on icon "close" at bounding box center [726, 12] width 8 height 8
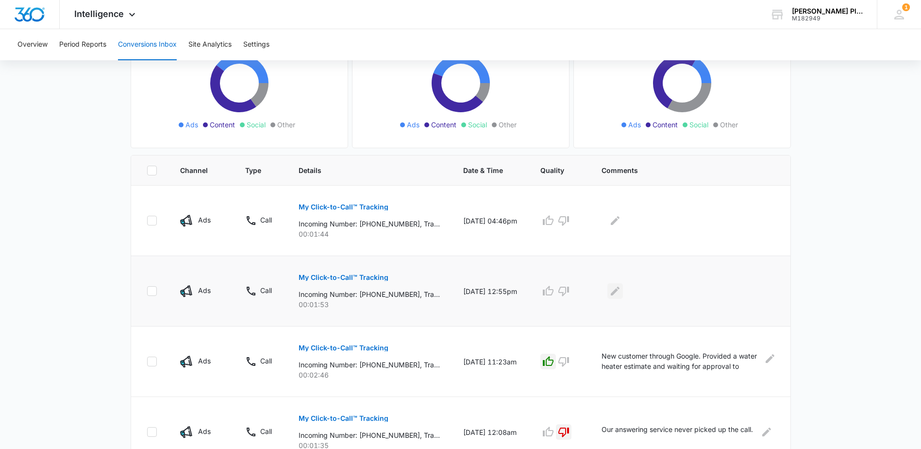
click at [620, 286] on icon "Edit Comments" at bounding box center [615, 291] width 12 height 12
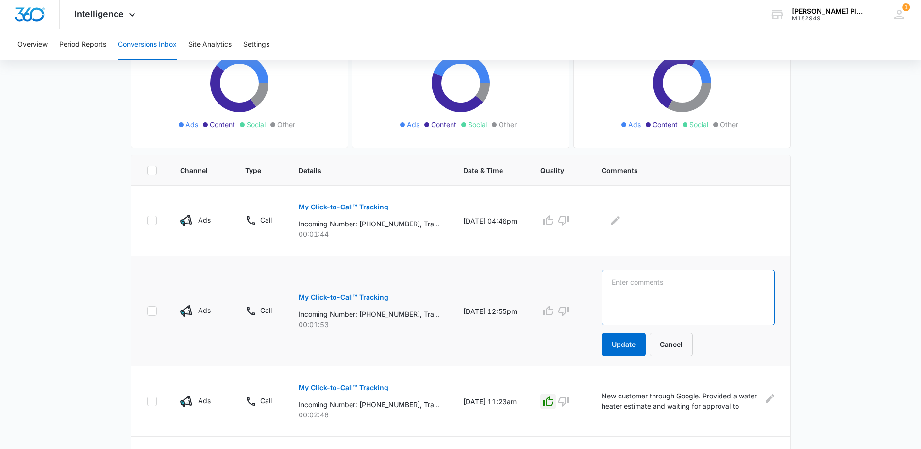
click at [646, 292] on textarea at bounding box center [688, 296] width 173 height 55
type textarea "Returning customer call for service. Scheduled the next day."
click at [636, 344] on button "Update" at bounding box center [624, 344] width 44 height 23
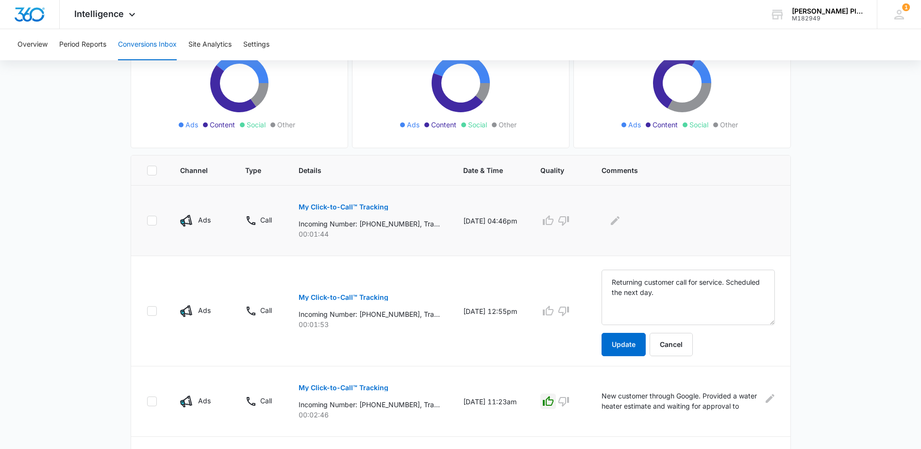
click at [360, 204] on p "My Click-to-Call™ Tracking" at bounding box center [344, 206] width 90 height 7
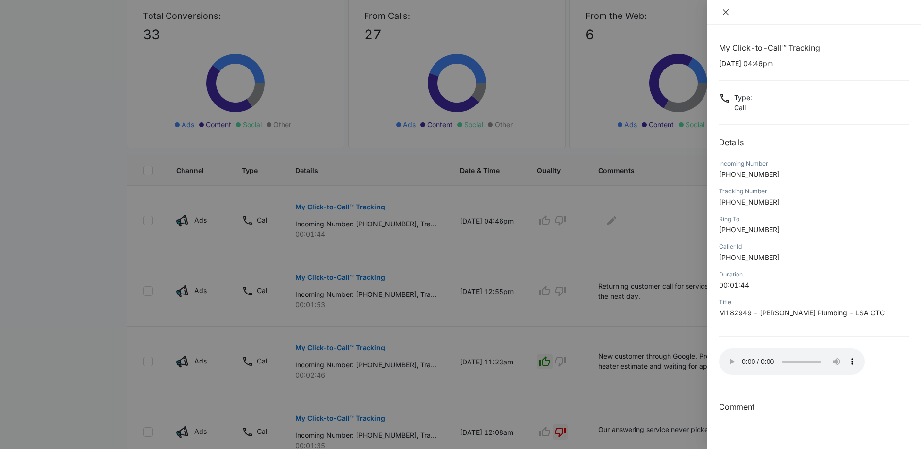
click at [724, 14] on icon "close" at bounding box center [726, 12] width 6 height 6
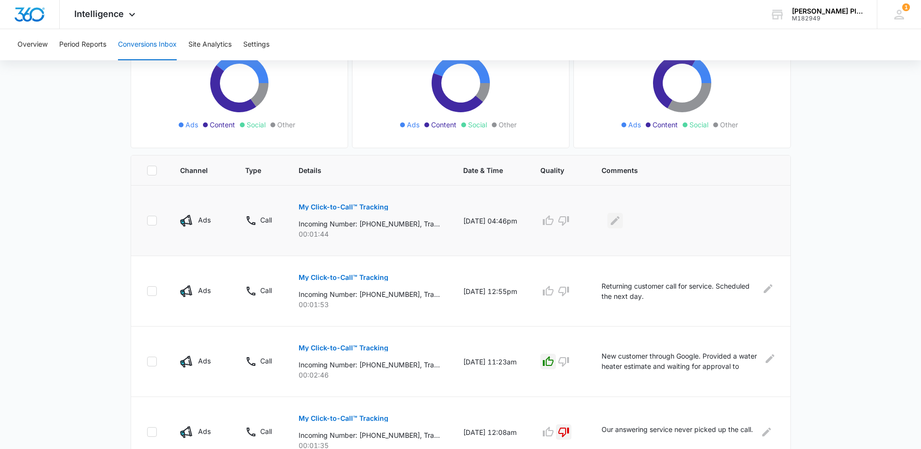
click at [621, 218] on icon "Edit Comments" at bounding box center [615, 221] width 12 height 12
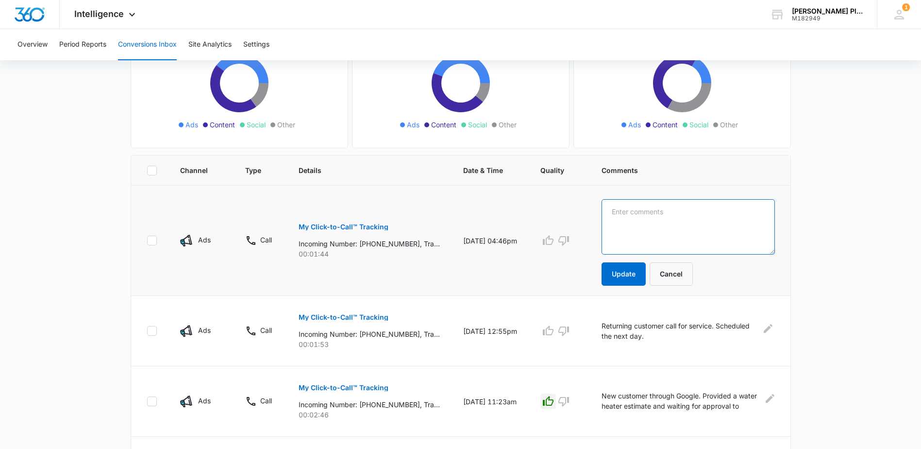
click at [650, 227] on textarea at bounding box center [688, 226] width 173 height 55
click at [737, 226] on textarea "Returning customer calling for service with a specific tech. Scheduled for 8/14…" at bounding box center [688, 226] width 173 height 55
type textarea "Returning customer calling for service with a specific tech. Scheduled for 8/14…"
click at [615, 270] on button "Update" at bounding box center [624, 273] width 44 height 23
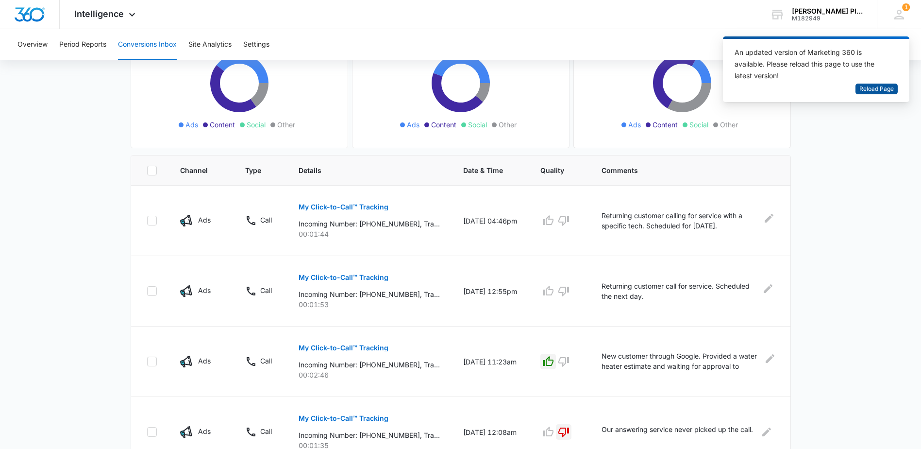
click at [873, 91] on span "Reload Page" at bounding box center [876, 88] width 34 height 9
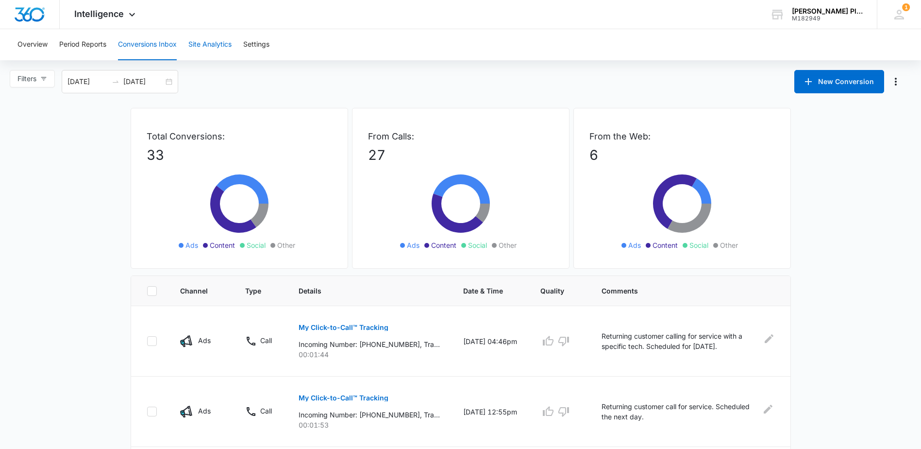
click at [223, 43] on button "Site Analytics" at bounding box center [209, 44] width 43 height 31
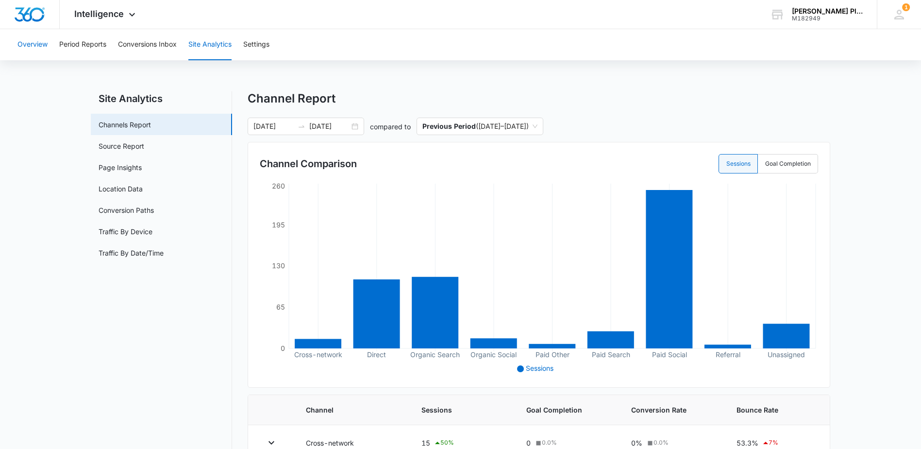
click at [20, 46] on button "Overview" at bounding box center [32, 44] width 30 height 31
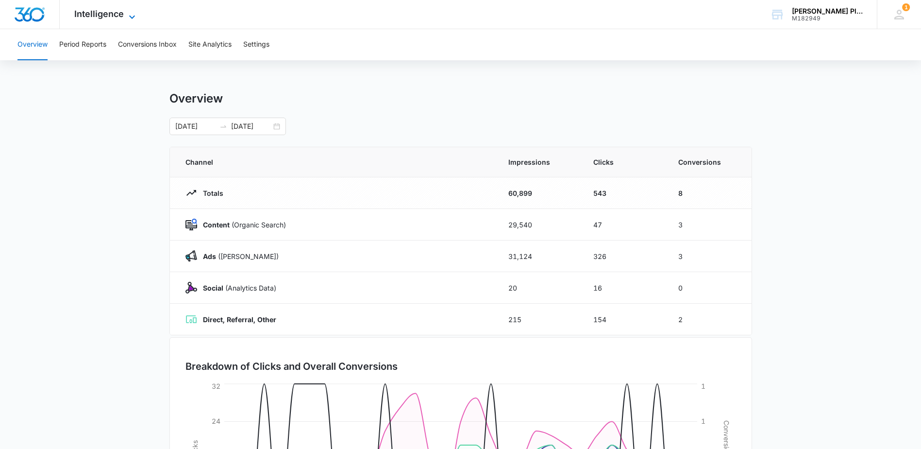
click at [105, 12] on span "Intelligence" at bounding box center [99, 14] width 50 height 10
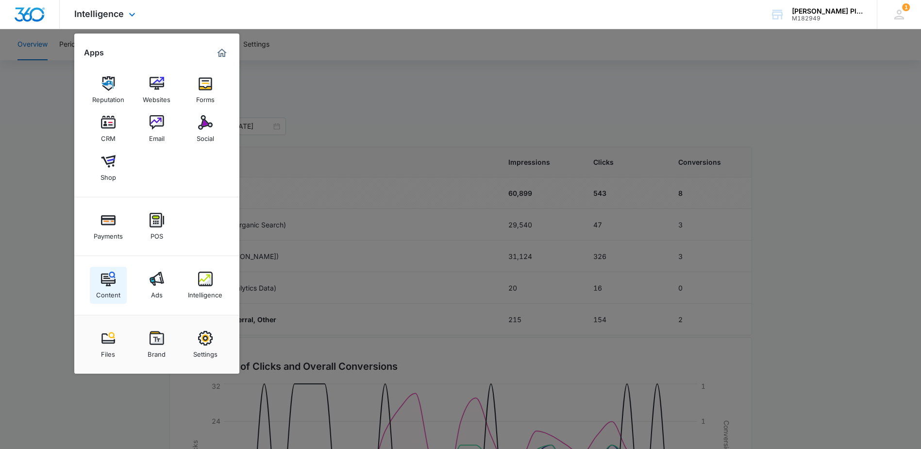
click at [106, 290] on div "Content" at bounding box center [108, 292] width 24 height 13
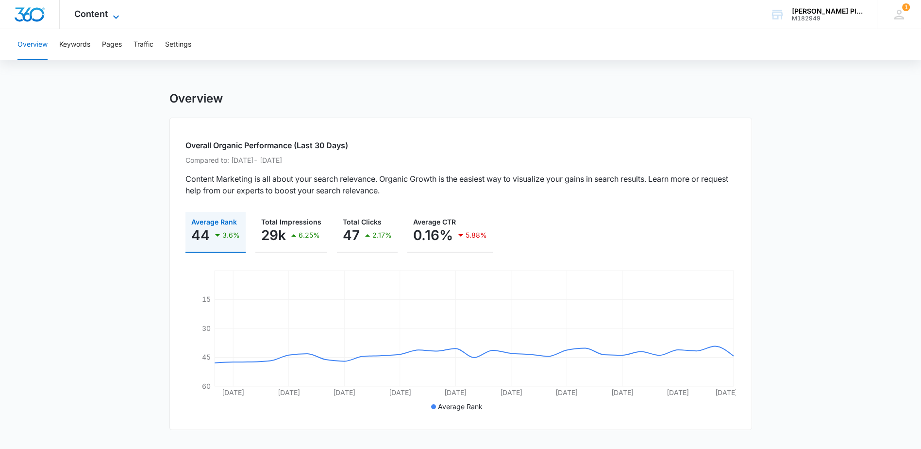
click at [93, 11] on span "Content" at bounding box center [91, 14] width 34 height 10
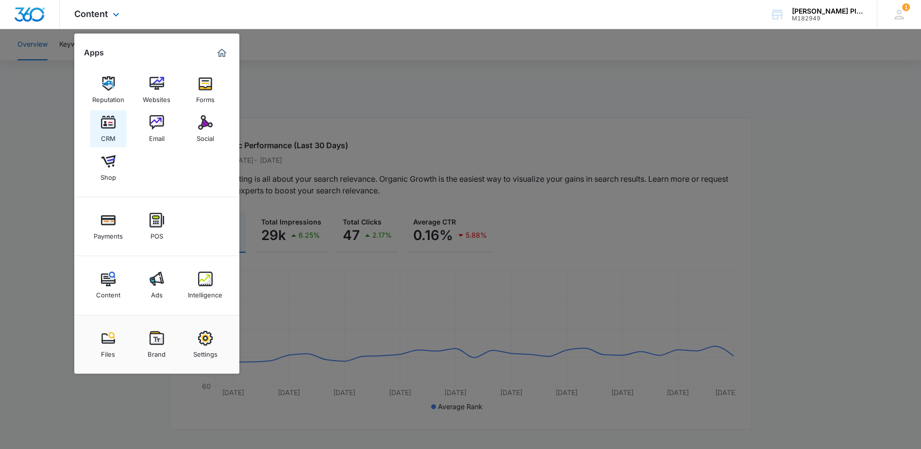
click at [114, 133] on div "CRM" at bounding box center [108, 136] width 15 height 13
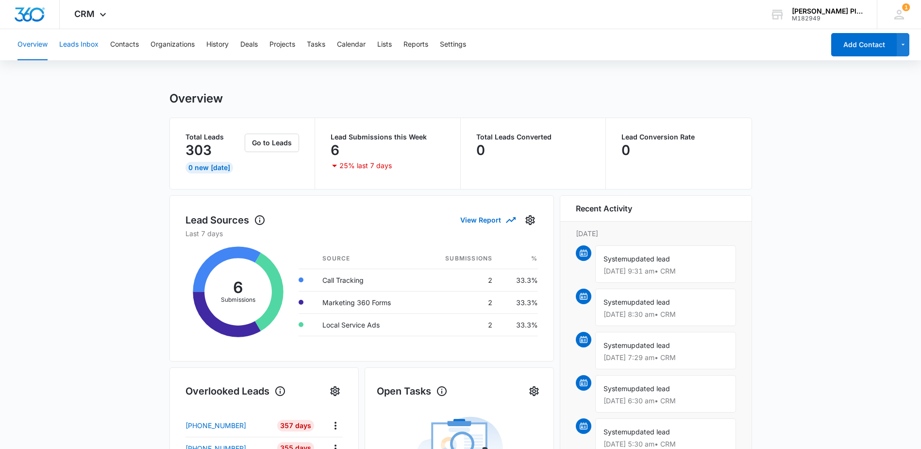
click at [88, 44] on button "Leads Inbox" at bounding box center [78, 44] width 39 height 31
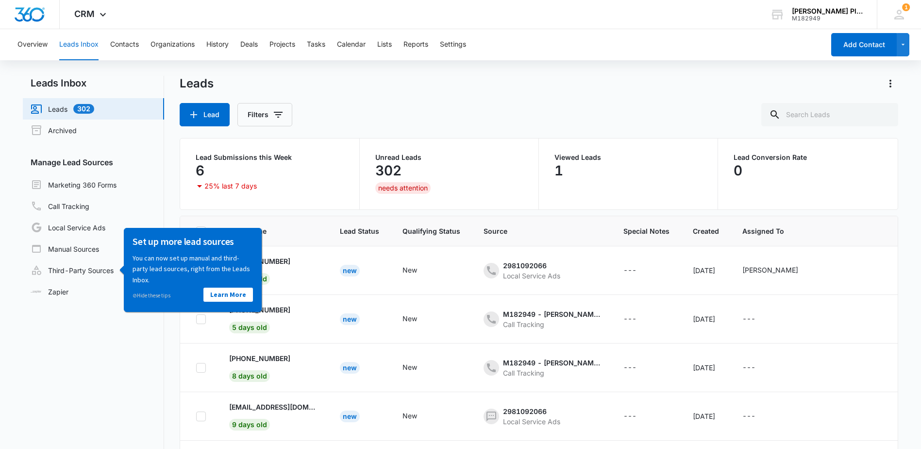
click at [421, 113] on div "Lead Filters" at bounding box center [539, 114] width 718 height 23
click at [81, 227] on link "Local Service Ads" at bounding box center [68, 227] width 75 height 12
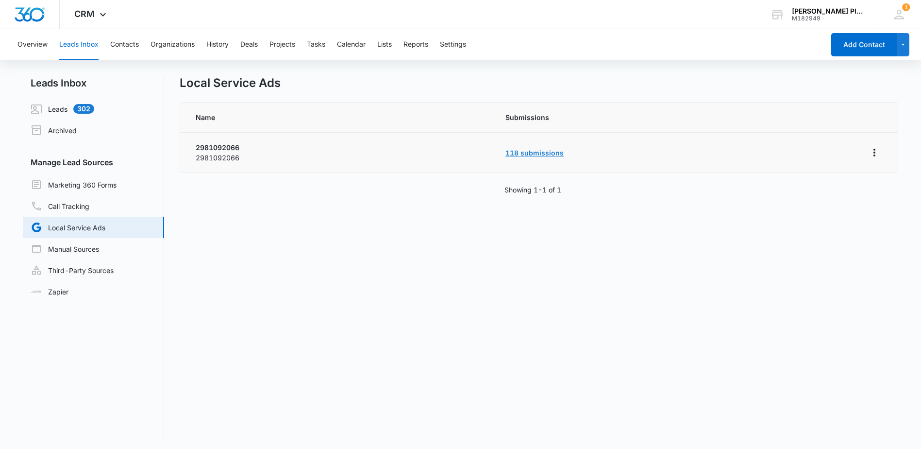
click at [544, 153] on link "118 submissions" at bounding box center [534, 153] width 58 height 8
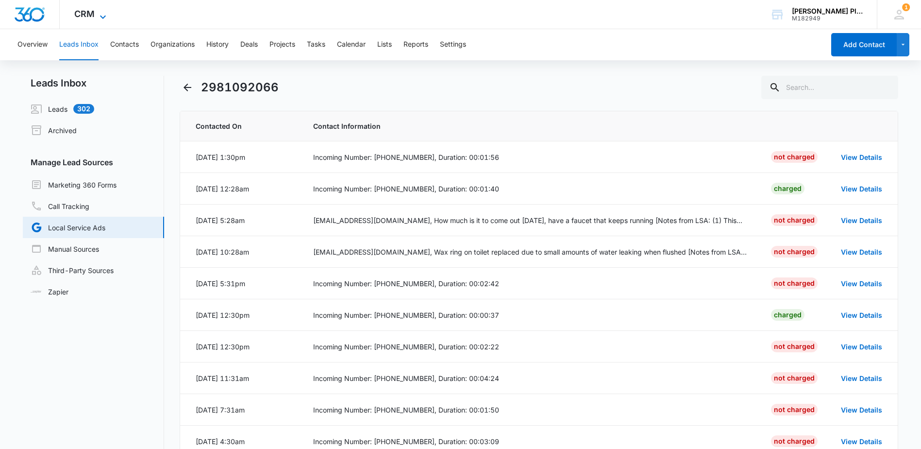
click at [81, 17] on span "CRM" at bounding box center [84, 14] width 20 height 10
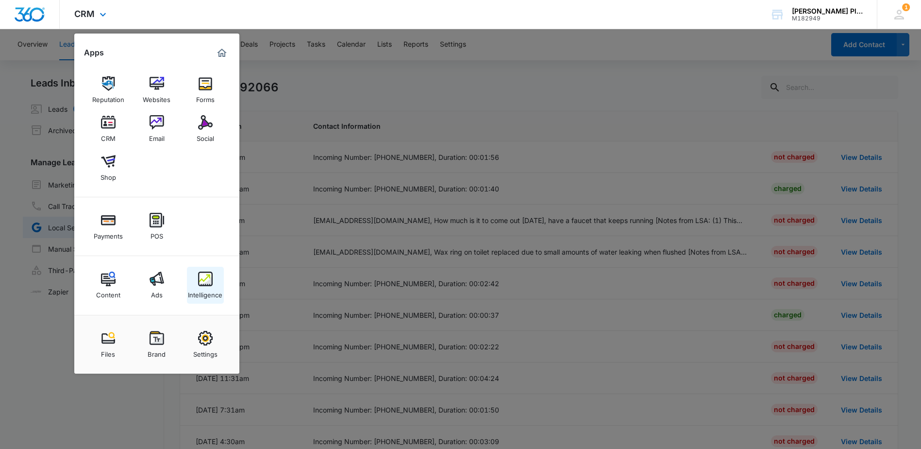
click at [208, 279] on img at bounding box center [205, 278] width 15 height 15
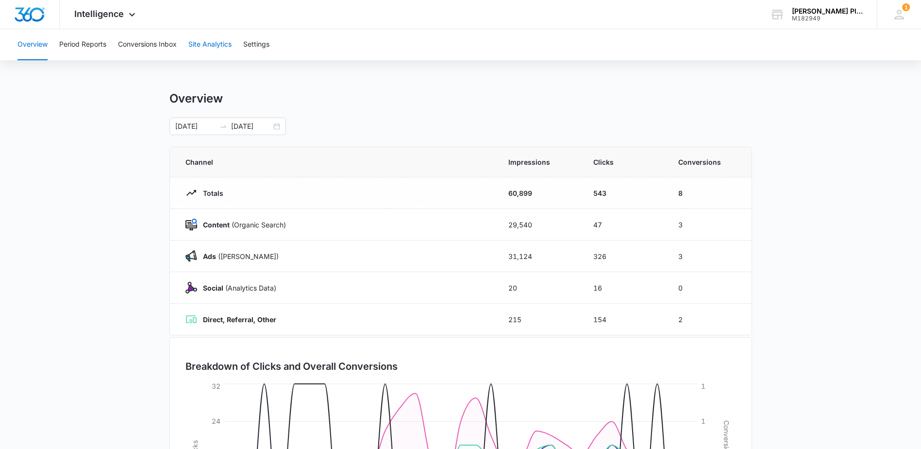
click at [212, 41] on button "Site Analytics" at bounding box center [209, 44] width 43 height 31
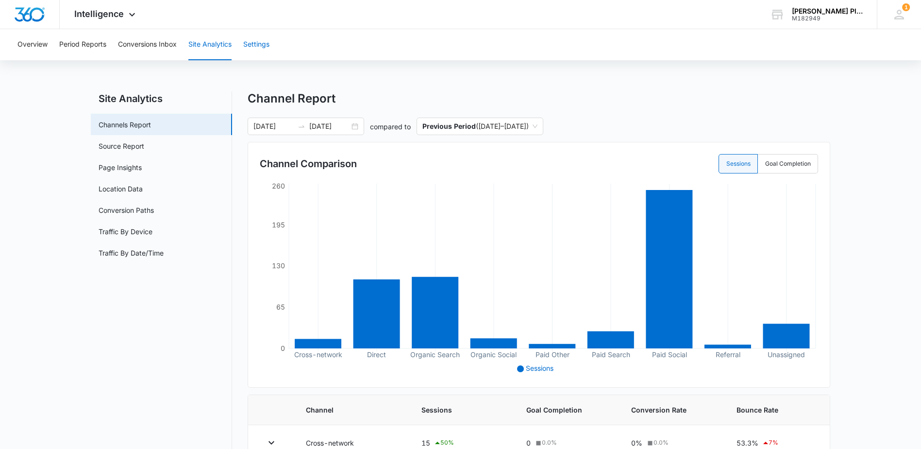
click at [249, 47] on button "Settings" at bounding box center [256, 44] width 26 height 31
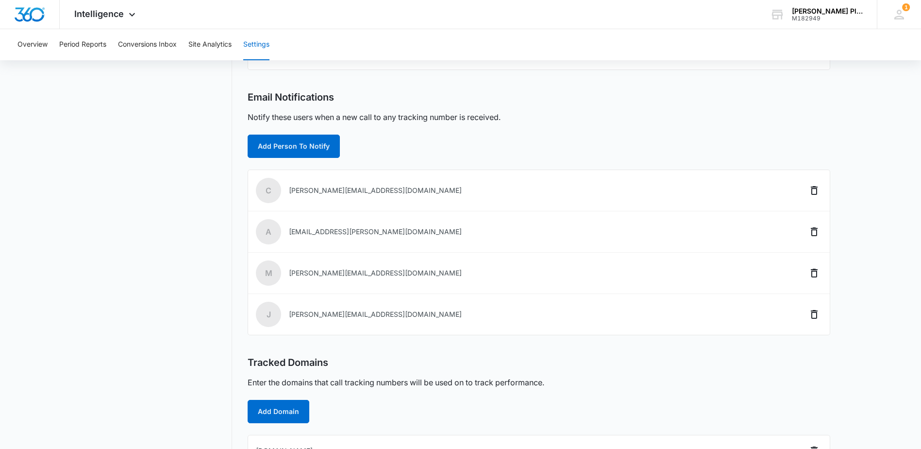
scroll to position [240, 0]
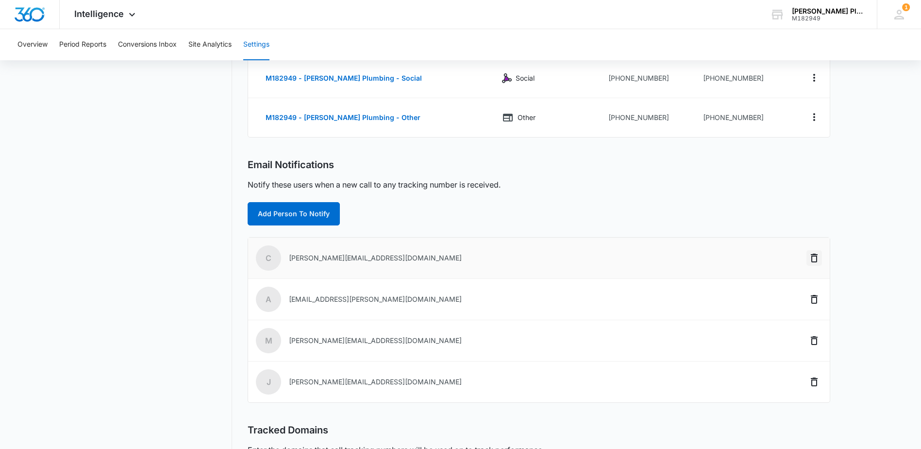
click at [819, 259] on icon "Delete" at bounding box center [814, 258] width 12 height 12
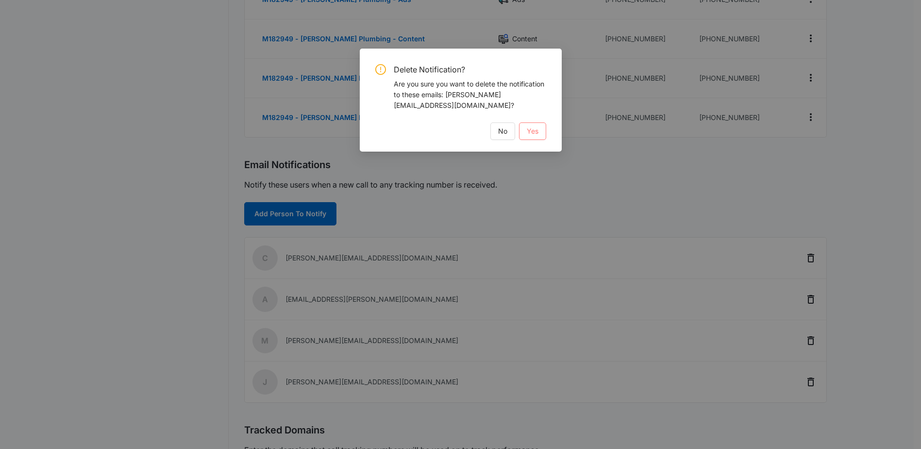
click at [532, 126] on span "Yes" at bounding box center [533, 131] width 12 height 11
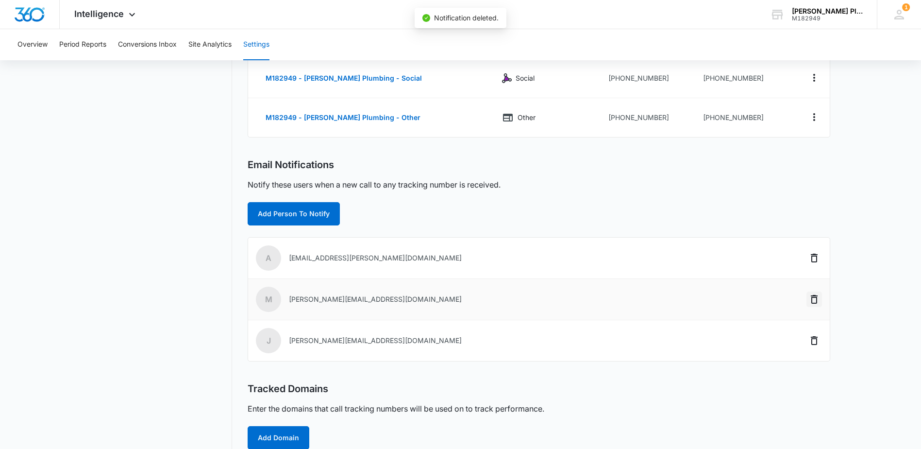
click at [813, 297] on icon "Delete" at bounding box center [814, 299] width 7 height 9
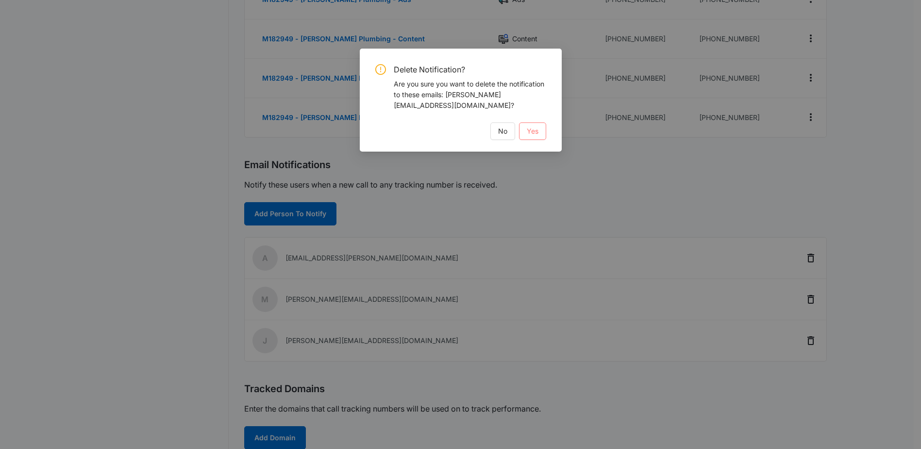
click at [529, 126] on span "Yes" at bounding box center [533, 131] width 12 height 11
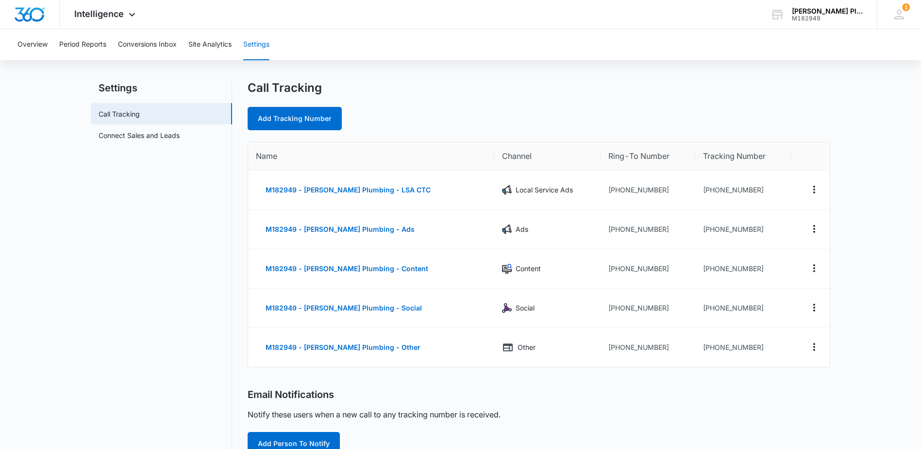
scroll to position [0, 0]
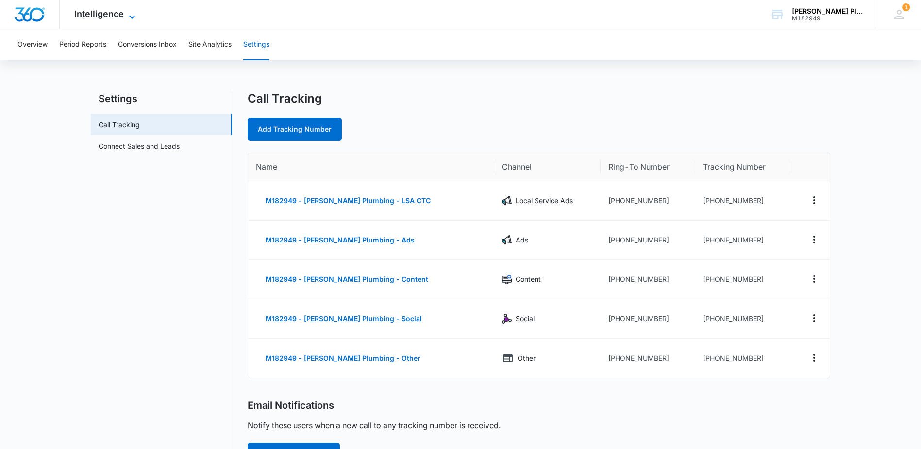
click at [81, 16] on span "Intelligence" at bounding box center [99, 14] width 50 height 10
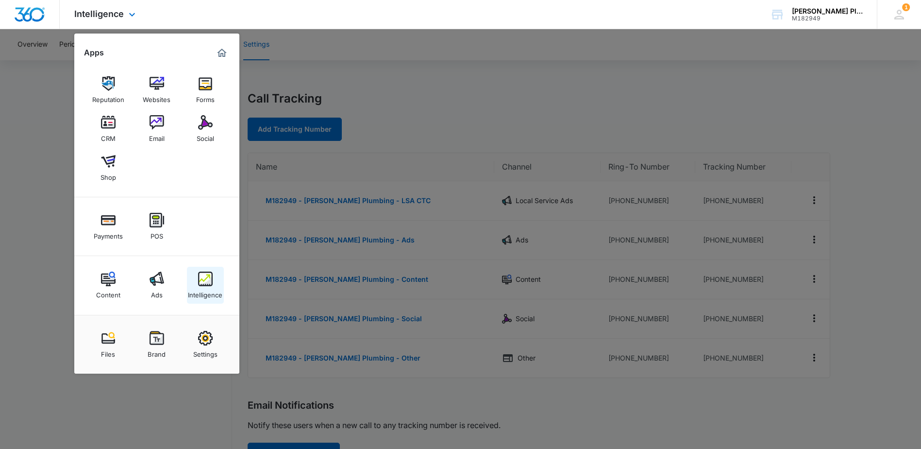
click at [210, 285] on img at bounding box center [205, 278] width 15 height 15
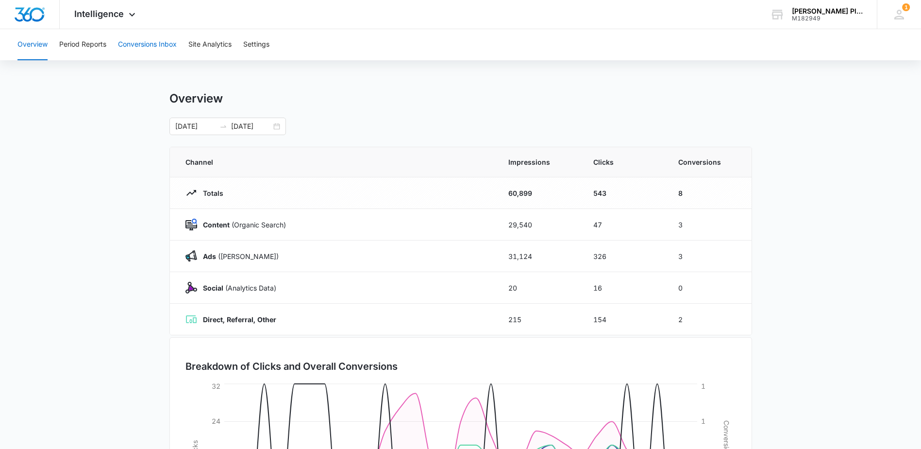
click at [139, 46] on button "Conversions Inbox" at bounding box center [147, 44] width 59 height 31
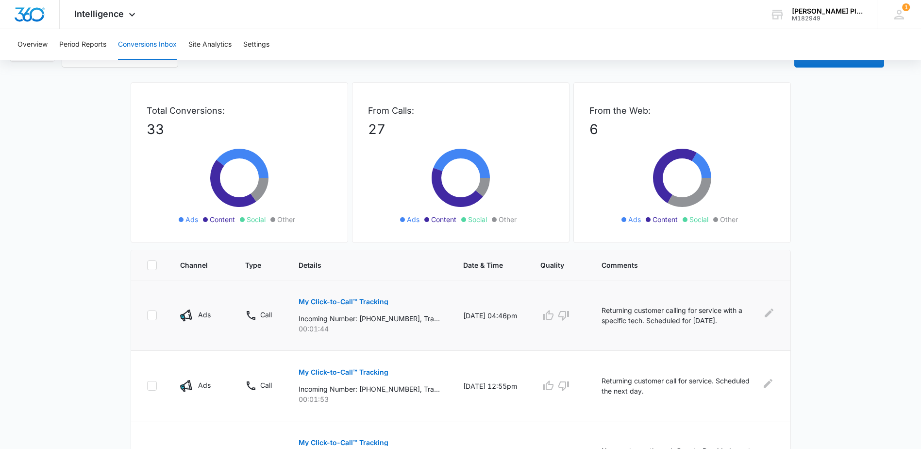
scroll to position [49, 0]
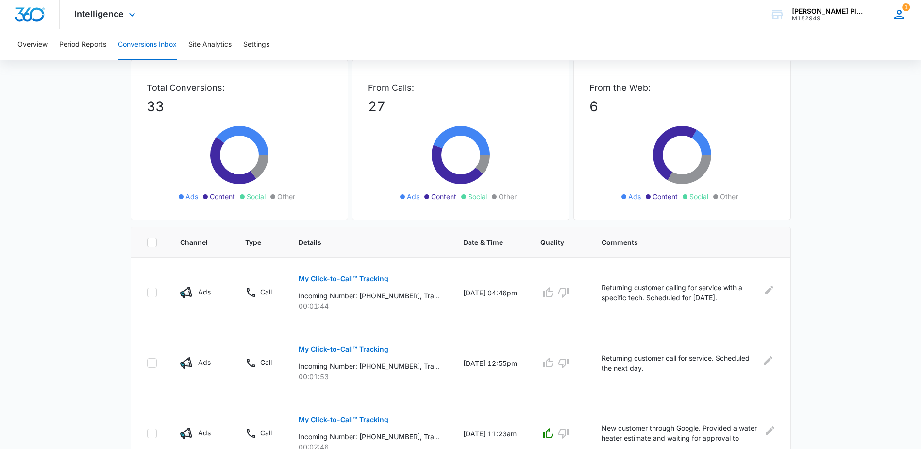
click at [898, 13] on icon at bounding box center [899, 15] width 10 height 10
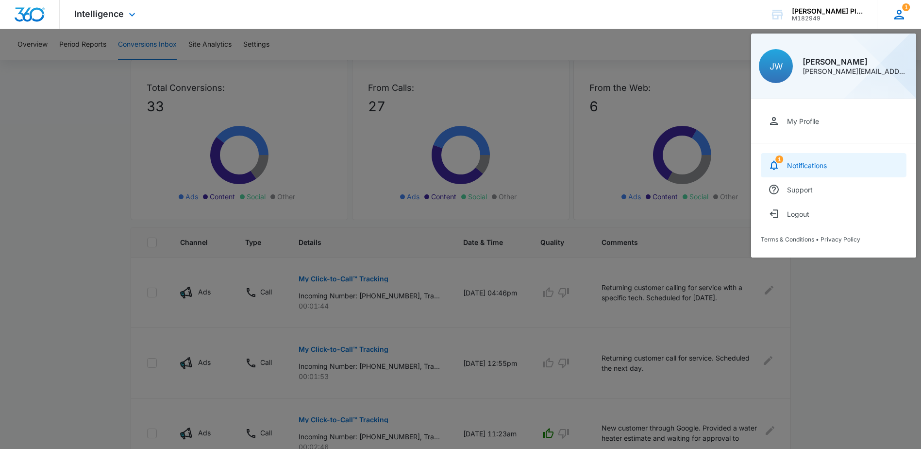
click at [806, 169] on link "1 Notifications" at bounding box center [834, 165] width 146 height 24
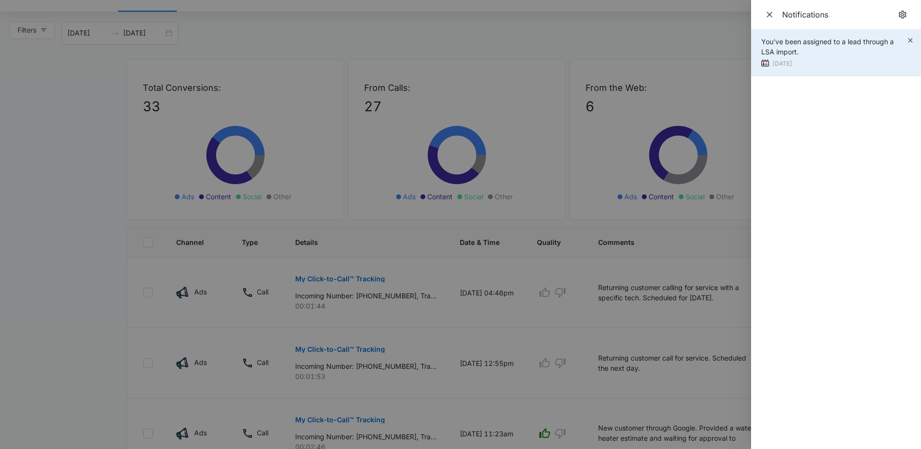
click at [911, 36] on div "You've been assigned to a lead through a LSA import. 2 days ago" at bounding box center [836, 53] width 170 height 47
click at [817, 39] on span "You've been assigned to a lead through a LSA import." at bounding box center [827, 46] width 133 height 18
click at [786, 53] on span "You've been assigned to a lead through a LSA import." at bounding box center [827, 46] width 133 height 18
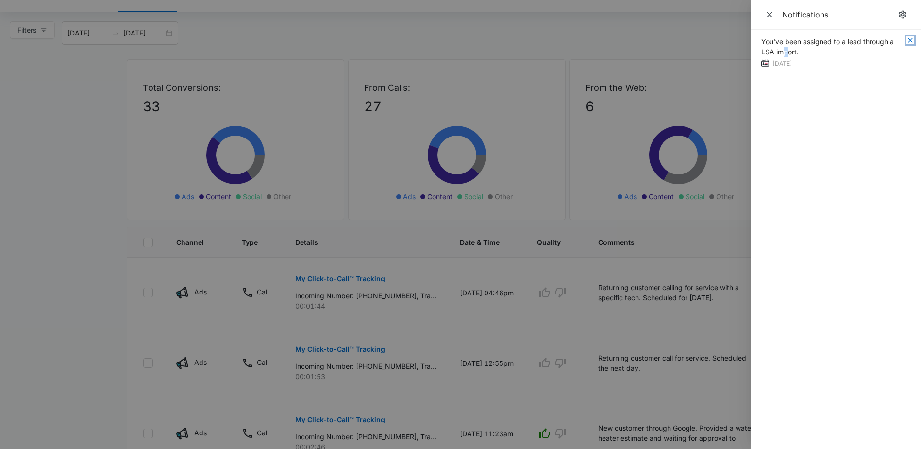
drag, startPoint x: 786, startPoint y: 53, endPoint x: 910, endPoint y: 40, distance: 125.0
click at [910, 40] on icon "button" at bounding box center [910, 40] width 8 height 8
click at [904, 14] on icon "notifications.title" at bounding box center [903, 15] width 10 height 10
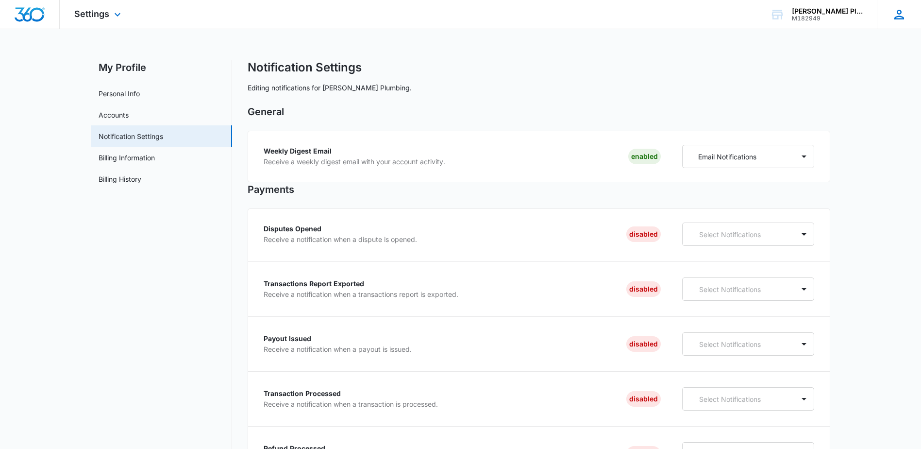
click at [906, 10] on icon at bounding box center [899, 14] width 15 height 15
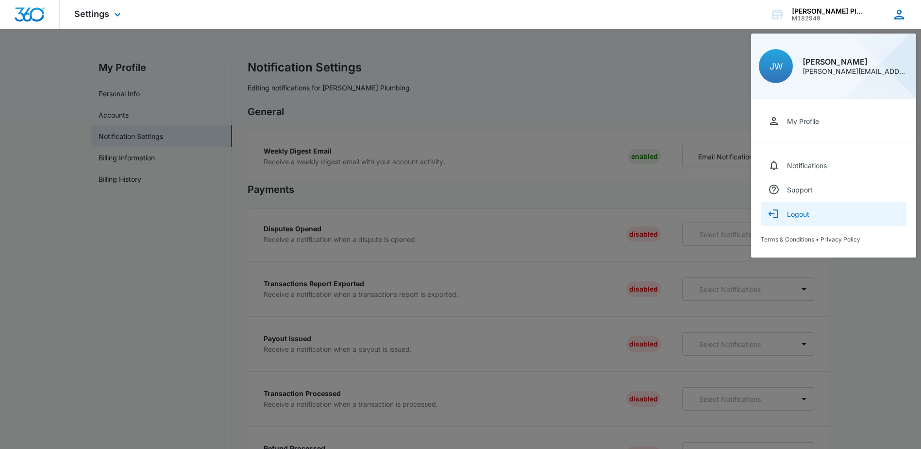
click at [804, 210] on button "Logout" at bounding box center [834, 213] width 146 height 24
